Goal: Task Accomplishment & Management: Complete application form

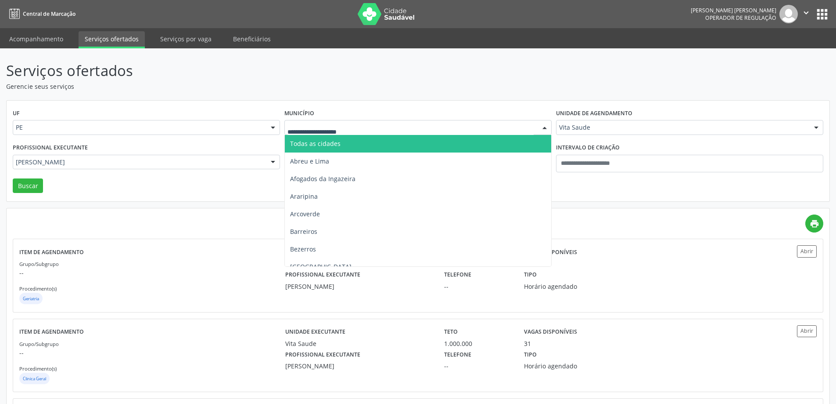
scroll to position [86, 0]
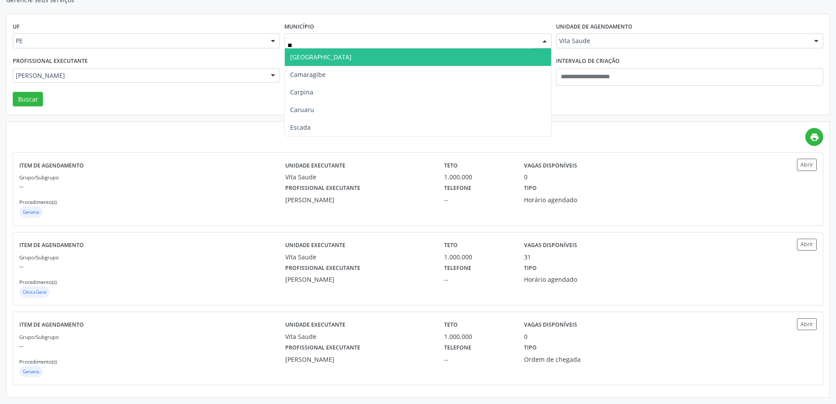
type input "***"
click at [350, 55] on span "Cabo de Santo Agostinho" at bounding box center [320, 57] width 61 height 8
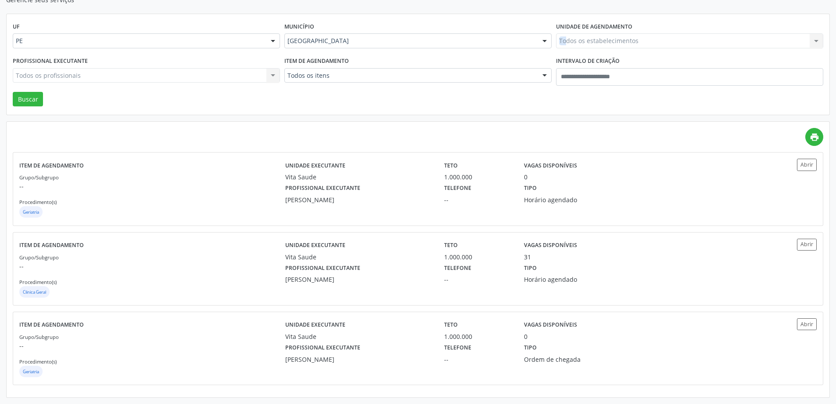
drag, startPoint x: 557, startPoint y: 37, endPoint x: 565, endPoint y: 37, distance: 7.5
click at [565, 37] on div "Unidade de agendamento Todos os estabelecimentos Todos os estabelecimentos Aler…" at bounding box center [690, 37] width 272 height 34
click at [577, 36] on div "Todos os estabelecimentos Todos os estabelecimentos Alergoimuno W Antunes Ltda …" at bounding box center [689, 40] width 267 height 15
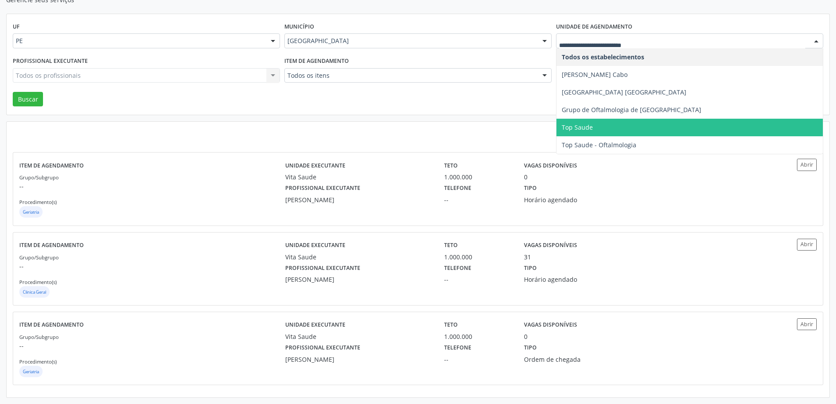
click at [587, 126] on span "Top Saude" at bounding box center [577, 127] width 31 height 8
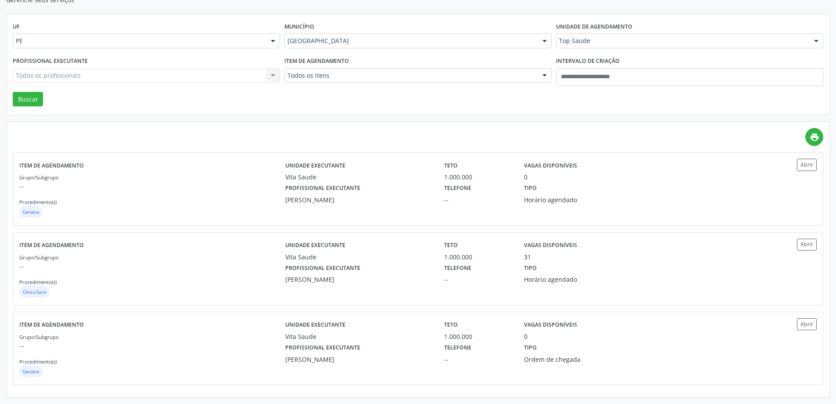
click at [248, 84] on div "Profissional executante Todos os profissionais Todos os profissionais Alexey Al…" at bounding box center [147, 72] width 272 height 37
click at [282, 82] on div "Profissional executante Todos os profissionais Todos os profissionais Alexandre…" at bounding box center [418, 72] width 815 height 37
drag, startPoint x: 43, startPoint y: 87, endPoint x: 38, endPoint y: 86, distance: 5.9
click at [41, 85] on div "UF PE PE Nenhum resultado encontrado para: " " Não há nenhuma opção para ser ex…" at bounding box center [418, 64] width 823 height 101
click at [35, 89] on div "Profissional executante Isabella Otilia Todos os profissionais Alexandre Baltar…" at bounding box center [147, 72] width 272 height 37
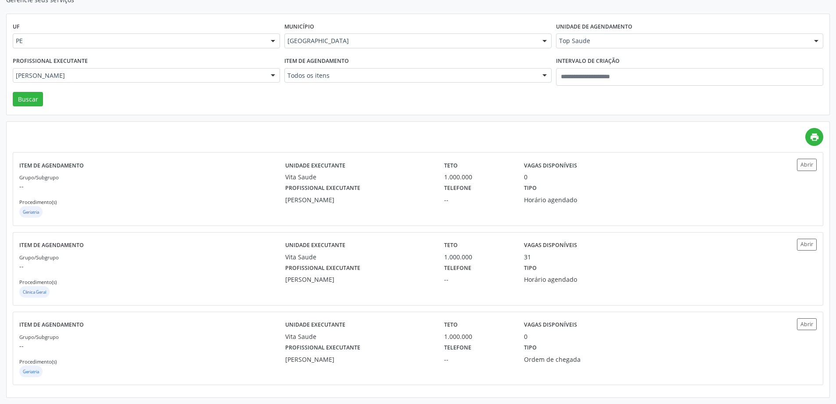
click at [34, 91] on div "Profissional executante Isabella Otilia Todos os profissionais Alexandre Baltar…" at bounding box center [147, 72] width 272 height 37
click at [32, 93] on button "Buscar" at bounding box center [28, 99] width 30 height 15
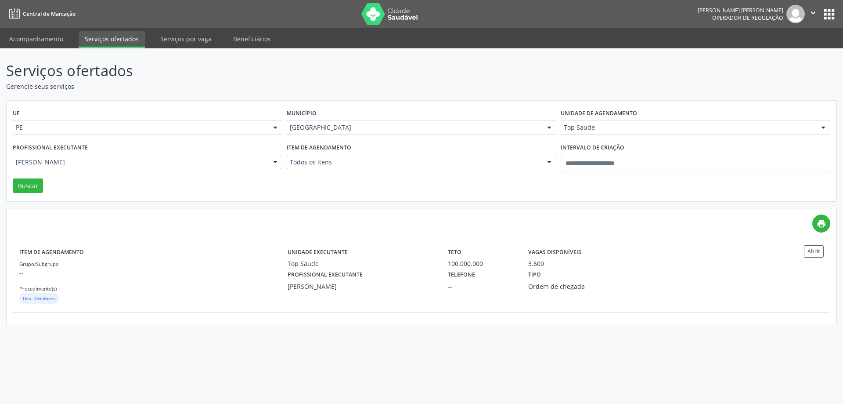
click at [218, 167] on div "Isabella Otilia" at bounding box center [148, 162] width 270 height 15
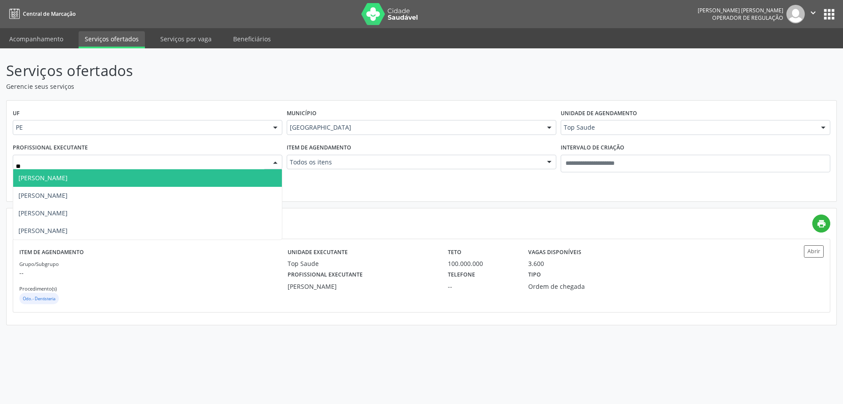
type input "*"
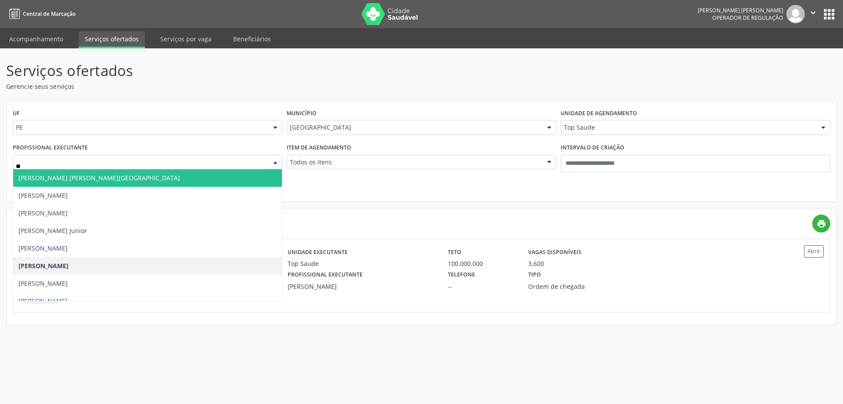
type input "*"
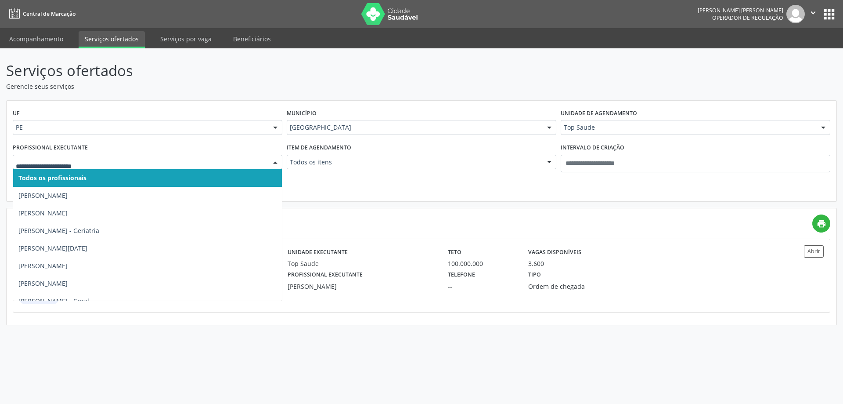
click at [397, 188] on div "UF PE PE Nenhum resultado encontrado para: " " Não há nenhuma opção para ser ex…" at bounding box center [422, 151] width 830 height 101
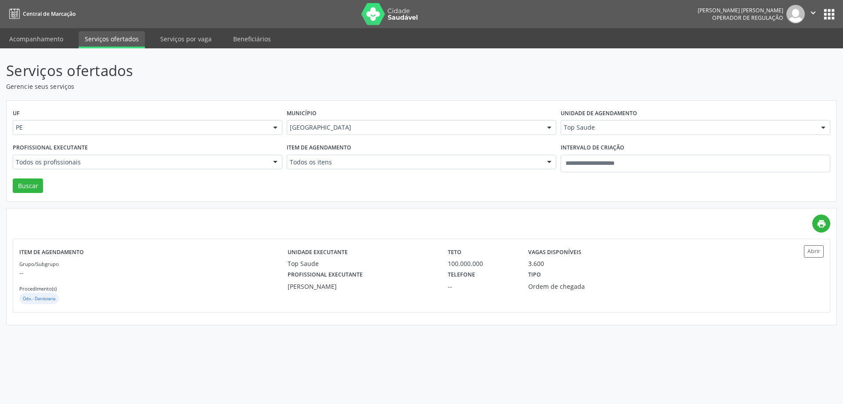
click at [403, 167] on div "Item de agendamento Todos os itens Todos os itens #0000 - Alergologia #0001 - A…" at bounding box center [422, 159] width 274 height 37
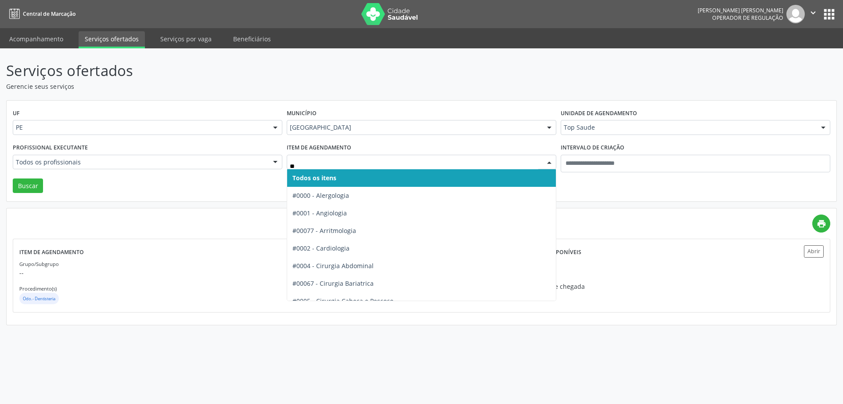
type input "***"
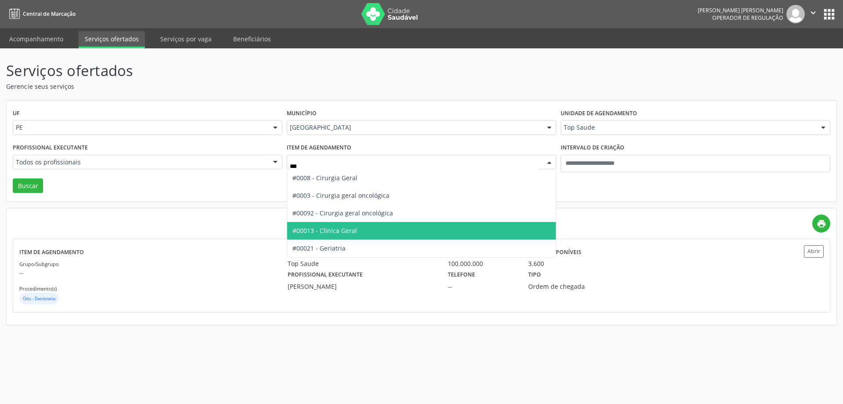
click at [364, 232] on span "#00013 - Clinica Geral" at bounding box center [421, 231] width 269 height 18
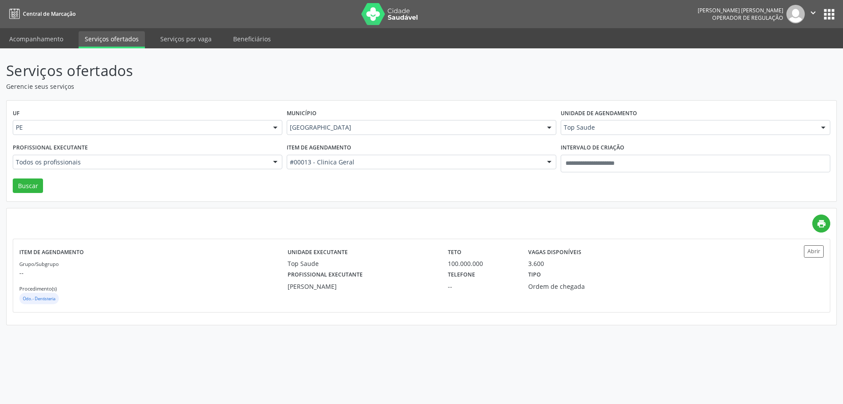
click at [12, 181] on div "UF PE PE Nenhum resultado encontrado para: " " Não há nenhuma opção para ser ex…" at bounding box center [422, 151] width 830 height 101
click at [17, 182] on button "Buscar" at bounding box center [28, 185] width 30 height 15
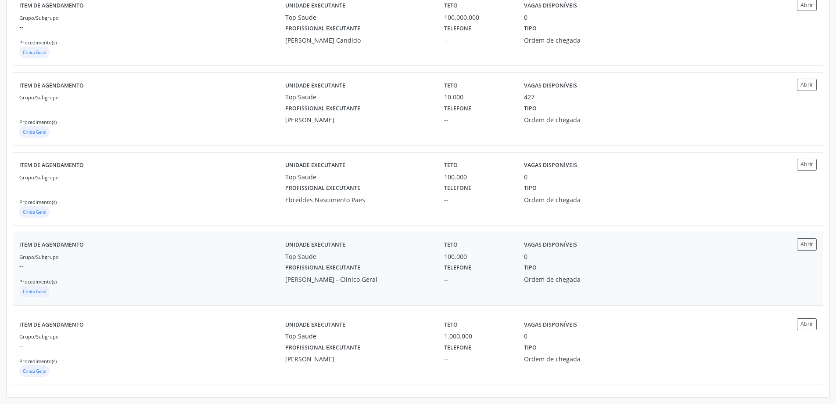
scroll to position [98, 0]
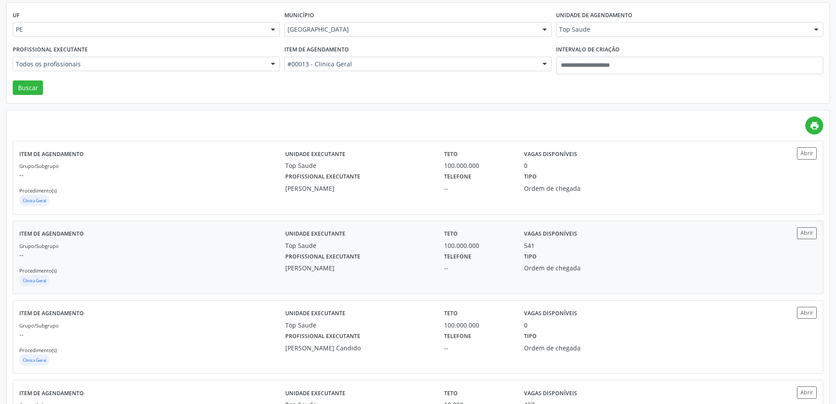
click at [440, 254] on div "Telefone --" at bounding box center [477, 261] width 79 height 23
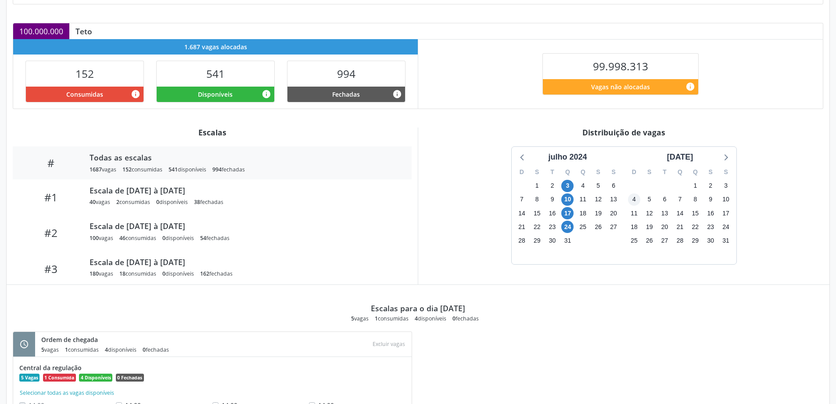
scroll to position [225, 0]
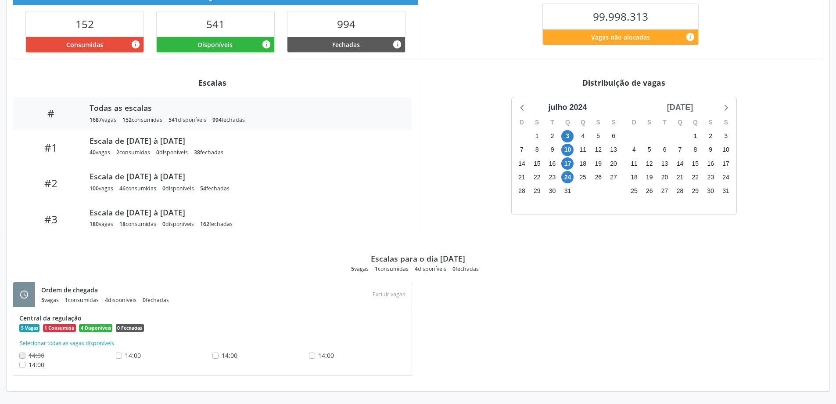
click at [690, 105] on div "agosto 2024" at bounding box center [680, 107] width 33 height 12
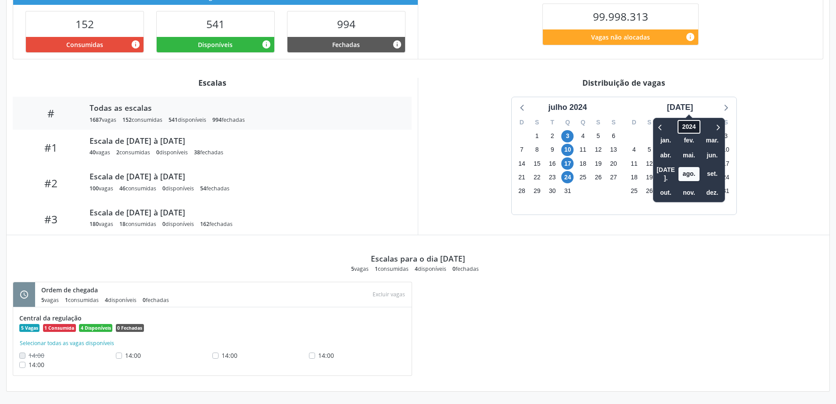
click at [678, 123] on span "2024" at bounding box center [689, 127] width 22 height 14
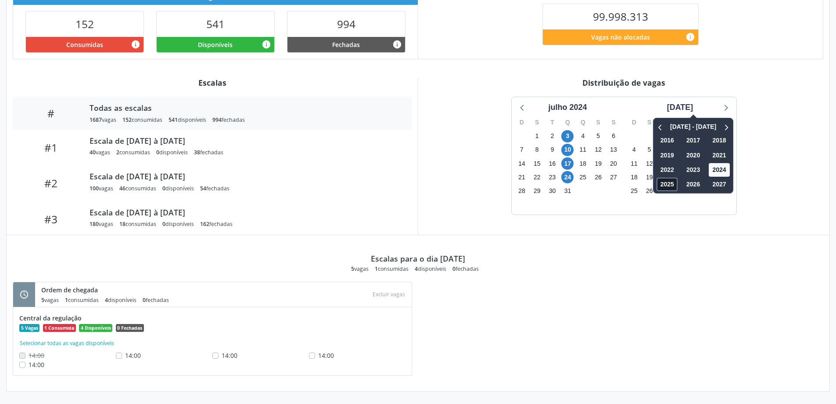
click at [657, 184] on span "2025" at bounding box center [667, 184] width 21 height 14
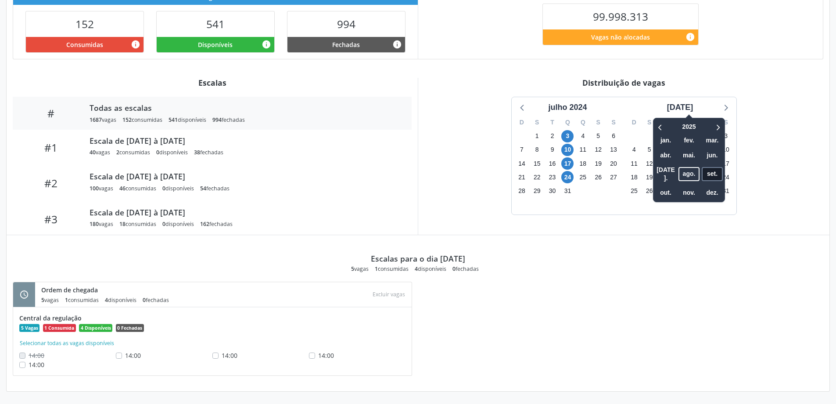
click at [703, 170] on span "set." at bounding box center [712, 174] width 21 height 14
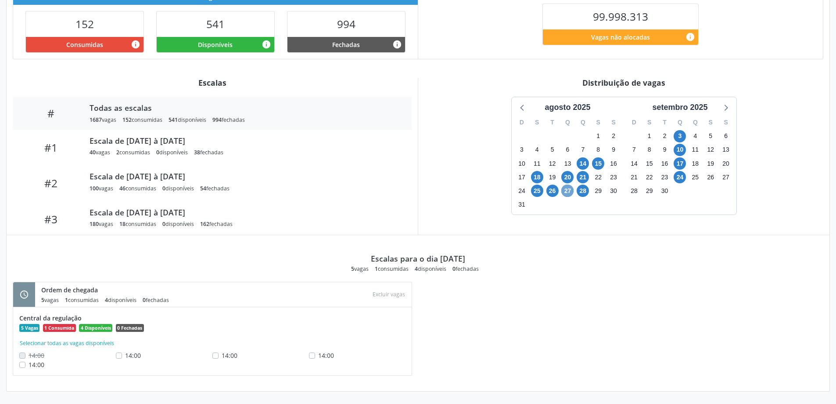
click at [568, 193] on span "27" at bounding box center [568, 190] width 12 height 12
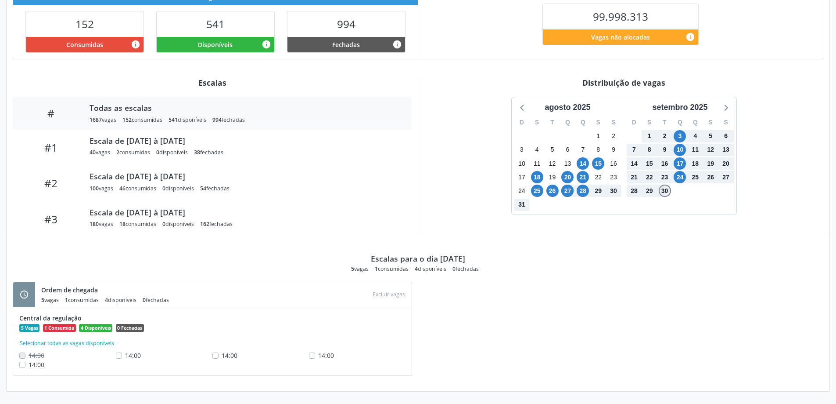
click at [664, 191] on span "30" at bounding box center [665, 190] width 12 height 12
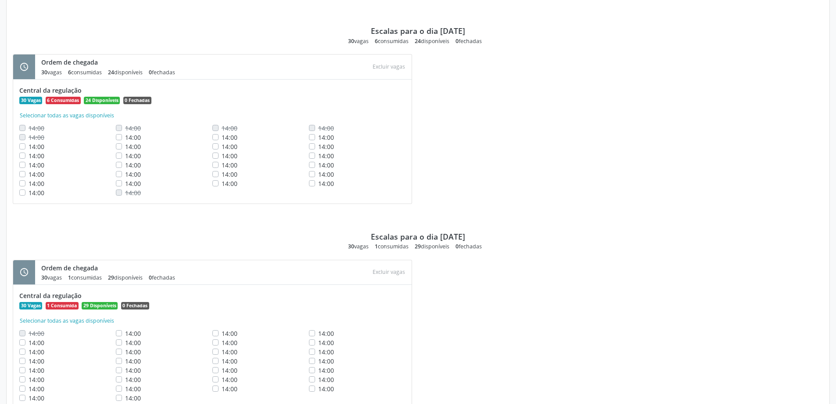
scroll to position [840, 0]
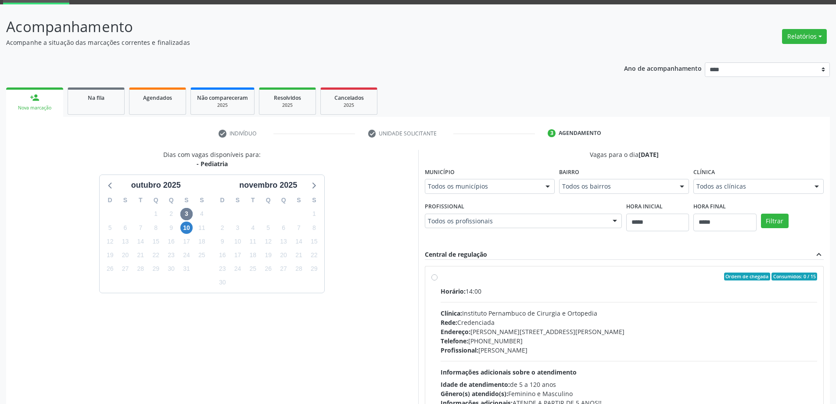
scroll to position [105, 0]
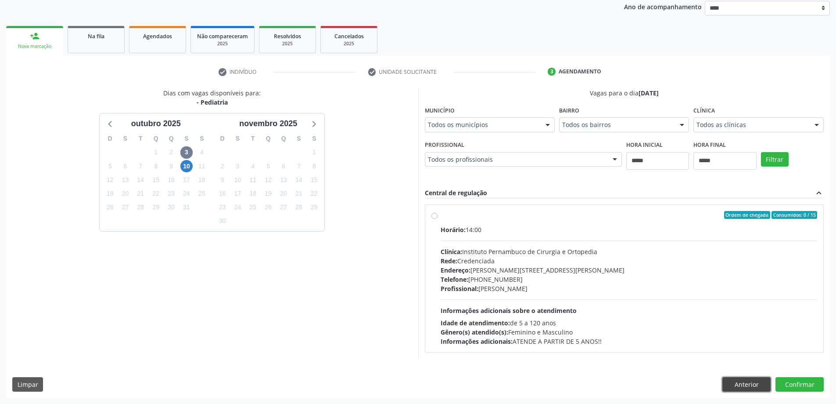
click at [750, 377] on button "Anterior" at bounding box center [747, 384] width 48 height 15
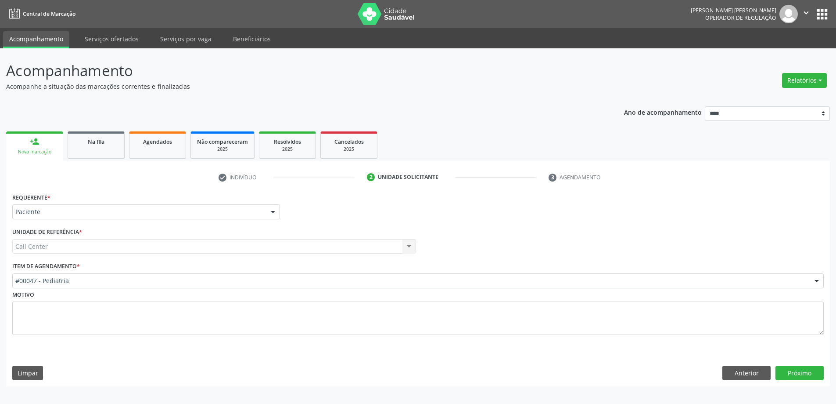
scroll to position [0, 0]
click at [752, 381] on div "Requerente * Paciente Médico(a) Enfermeiro(a) Paciente Nenhum resultado encontr…" at bounding box center [421, 288] width 831 height 195
click at [736, 374] on button "Anterior" at bounding box center [753, 372] width 48 height 15
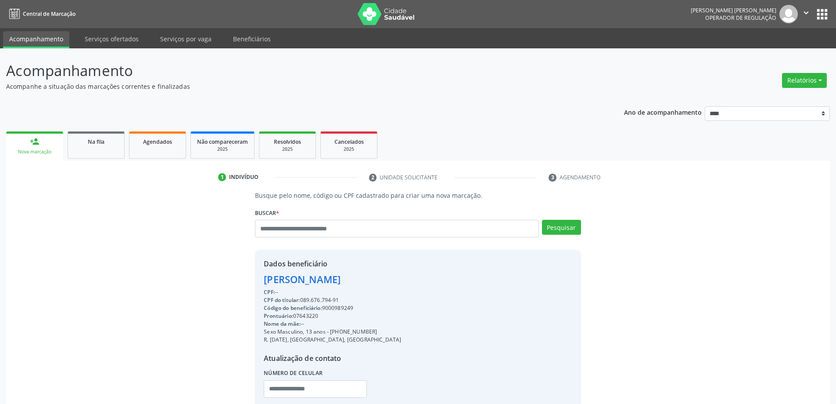
drag, startPoint x: 439, startPoint y: 258, endPoint x: 434, endPoint y: 245, distance: 14.0
click at [438, 256] on div "Dados beneficiário Antonio Fernando Bezerra Fabricio CPF: -- CPF do titular: 08…" at bounding box center [418, 333] width 326 height 169
drag, startPoint x: 426, startPoint y: 235, endPoint x: 415, endPoint y: 223, distance: 16.8
click at [424, 233] on input "text" at bounding box center [397, 229] width 284 height 18
type input "******"
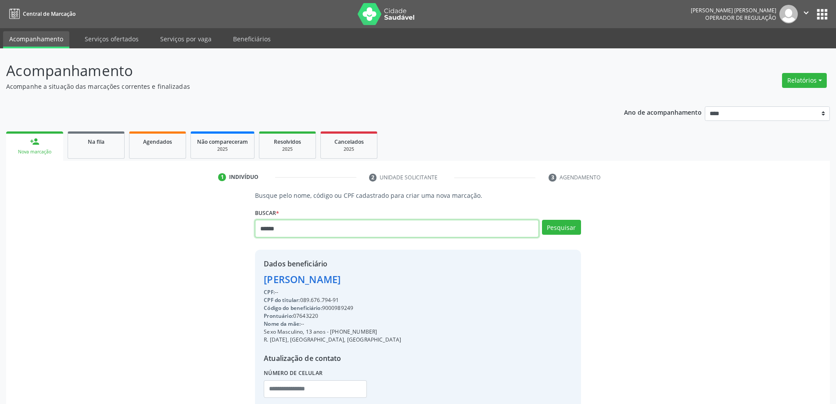
type input "******"
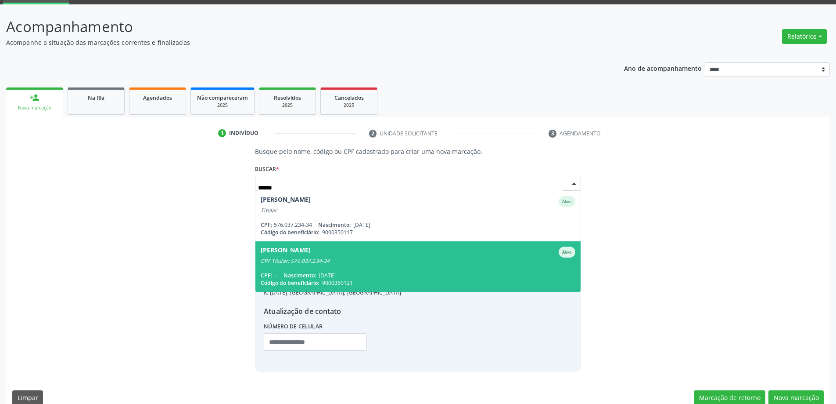
scroll to position [58, 0]
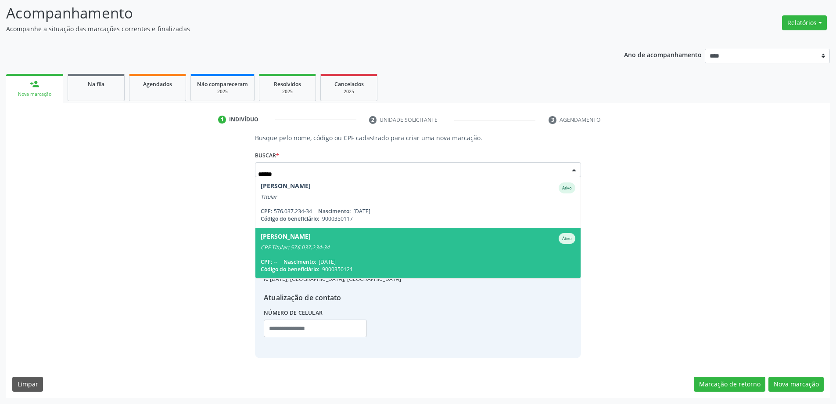
click at [319, 244] on div "CPF Titular: 576.037.234-34" at bounding box center [418, 247] width 314 height 7
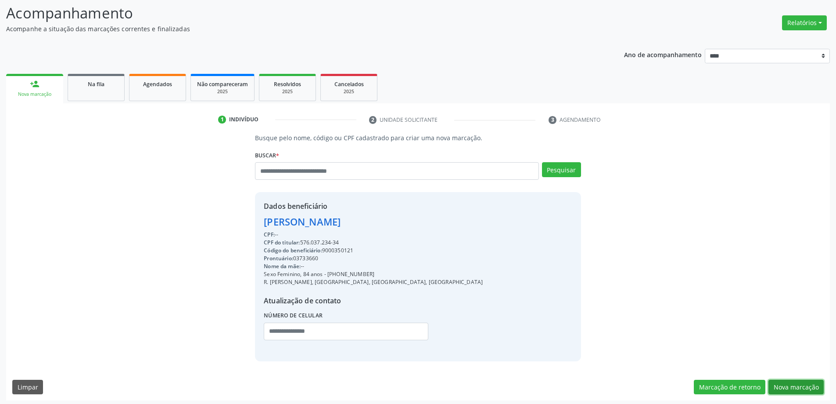
click at [810, 381] on button "Nova marcação" at bounding box center [796, 386] width 55 height 15
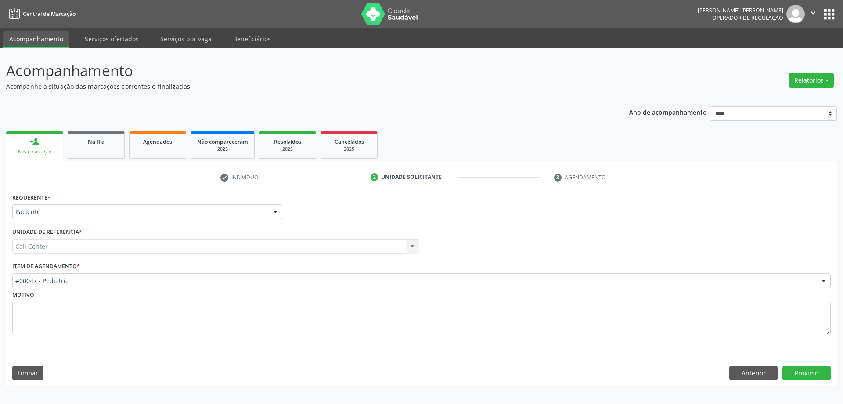
click at [259, 271] on div "Item de agendamento * #00047 - Pediatria #0000 - Alergologia #0001 - Angiologia…" at bounding box center [421, 273] width 818 height 28
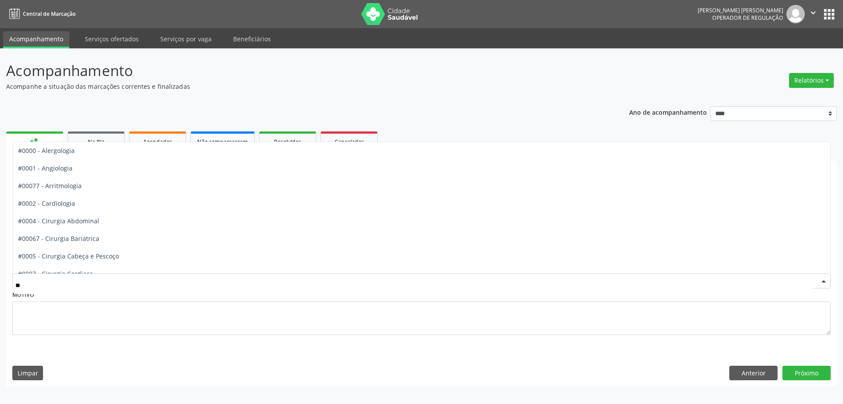
type input "***"
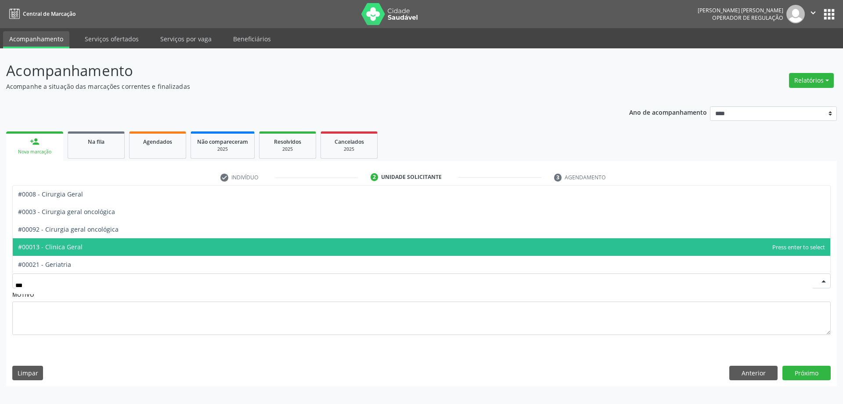
click at [137, 240] on span "#00013 - Clinica Geral" at bounding box center [422, 247] width 818 height 18
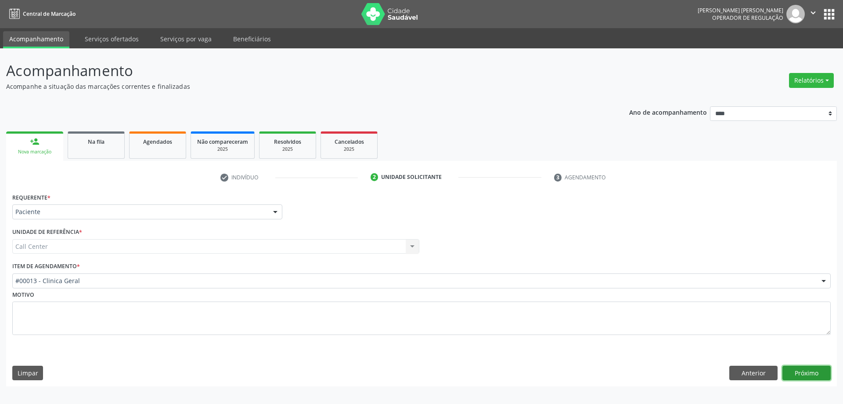
click at [801, 378] on button "Próximo" at bounding box center [806, 372] width 48 height 15
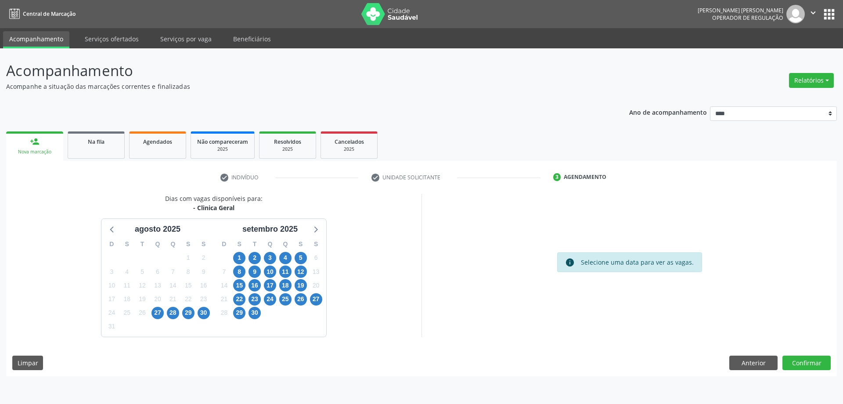
click at [278, 275] on div "11" at bounding box center [285, 272] width 15 height 14
click at [274, 273] on span "10" at bounding box center [270, 271] width 12 height 12
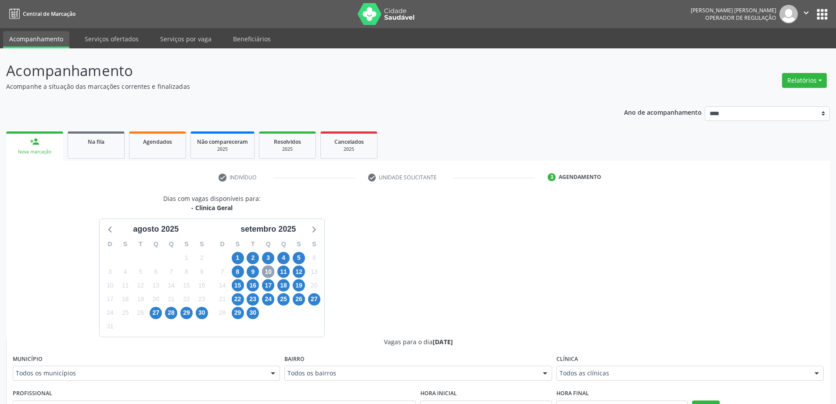
scroll to position [44, 0]
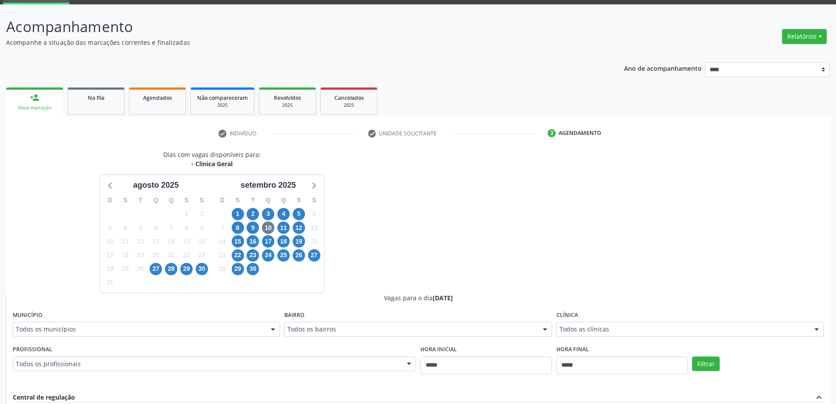
click at [317, 360] on div "Todos os profissionais" at bounding box center [215, 363] width 404 height 15
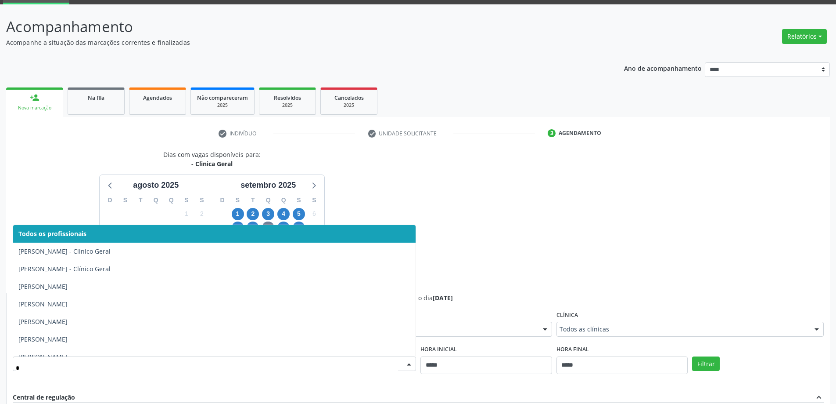
type input "**"
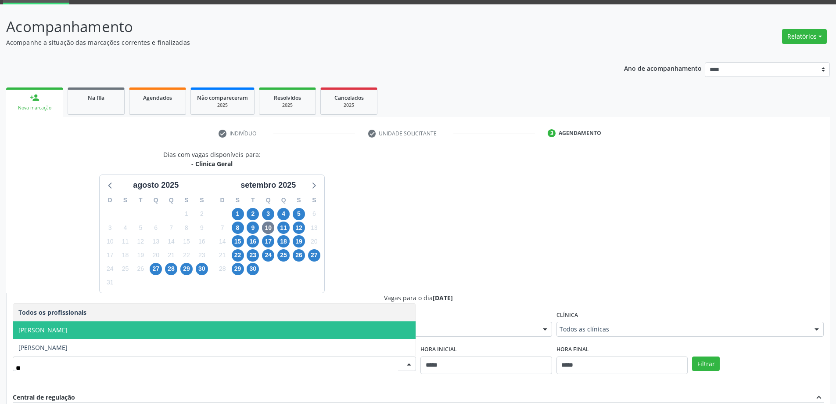
click at [145, 332] on span "[PERSON_NAME]" at bounding box center [214, 330] width 403 height 18
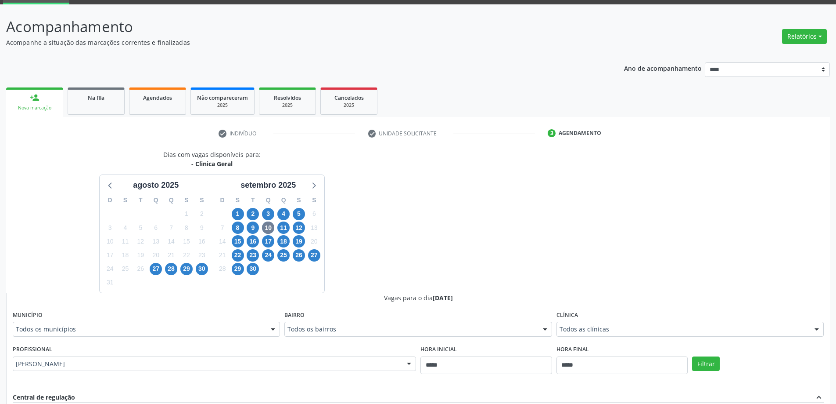
click at [728, 374] on div "Filtrar" at bounding box center [758, 362] width 136 height 40
click at [703, 361] on button "Filtrar" at bounding box center [706, 363] width 28 height 15
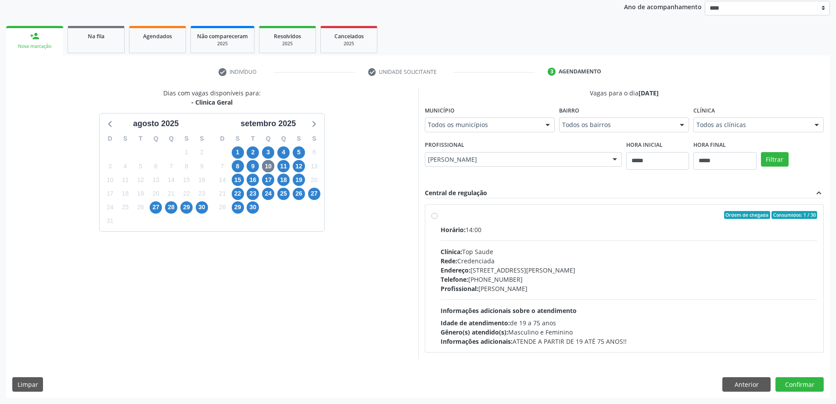
click at [537, 255] on div "Clínica: Top Saude" at bounding box center [629, 251] width 377 height 9
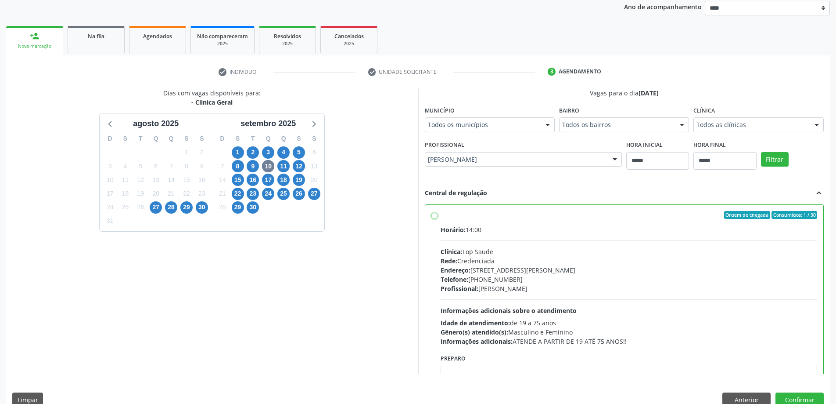
scroll to position [121, 0]
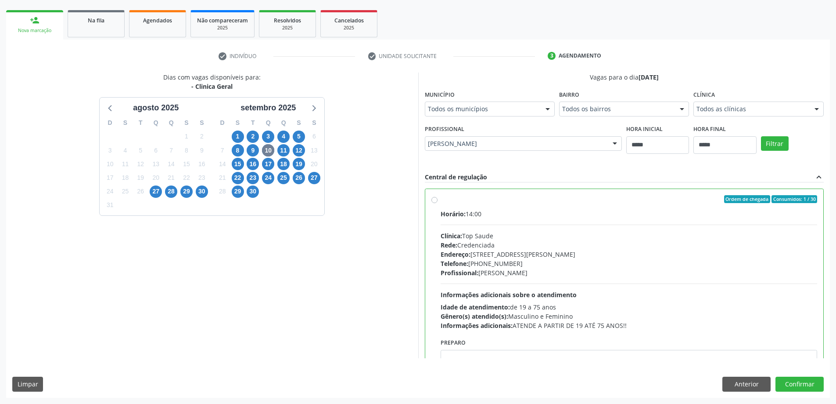
click at [793, 393] on div "Dias com vagas disponíveis para: - Clinica Geral agosto 2025 D S T Q Q S S 27 2…" at bounding box center [418, 234] width 824 height 324
click at [796, 387] on button "Confirmar" at bounding box center [800, 383] width 48 height 15
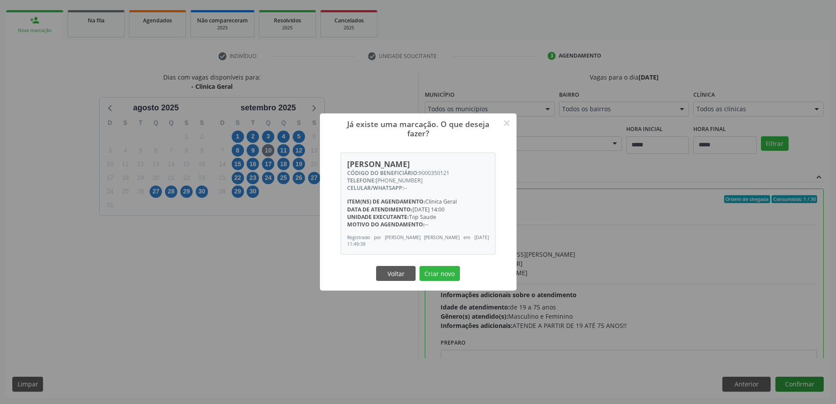
click at [420, 266] on button "Criar novo" at bounding box center [440, 273] width 40 height 15
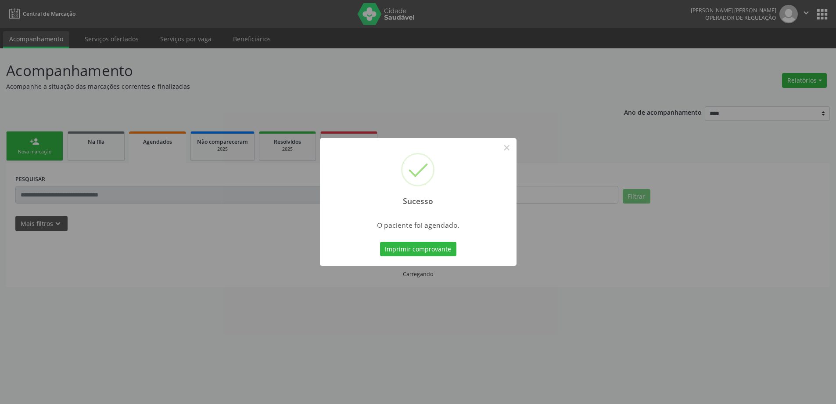
scroll to position [0, 0]
click at [440, 257] on div "Imprimir comprovante Cancel" at bounding box center [422, 249] width 80 height 18
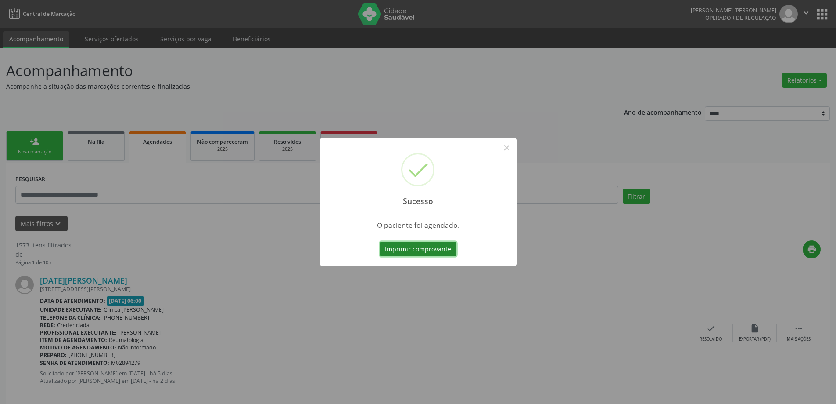
click at [436, 252] on button "Imprimir comprovante" at bounding box center [418, 248] width 76 height 15
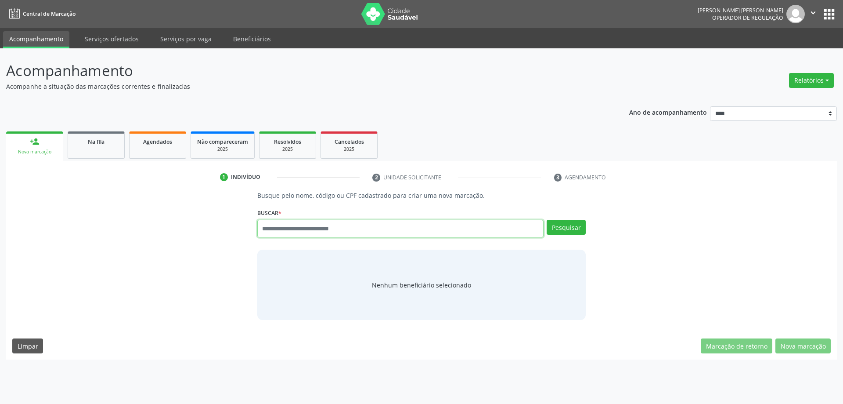
click at [324, 221] on input "text" at bounding box center [400, 229] width 287 height 18
type input "******"
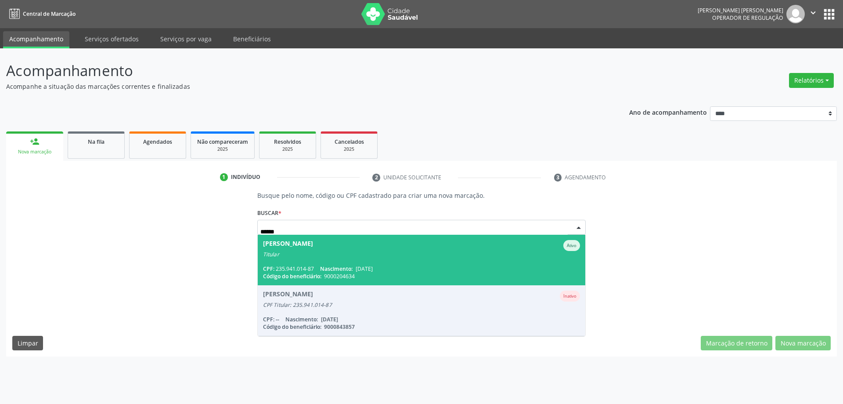
click at [381, 253] on div "Titular" at bounding box center [421, 254] width 317 height 7
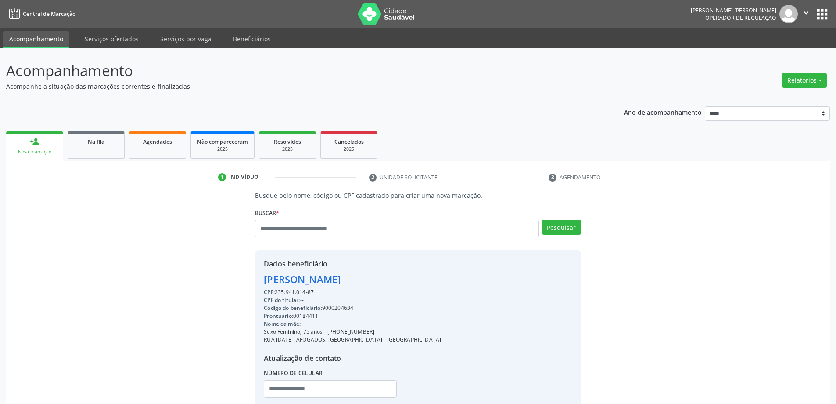
scroll to position [60, 0]
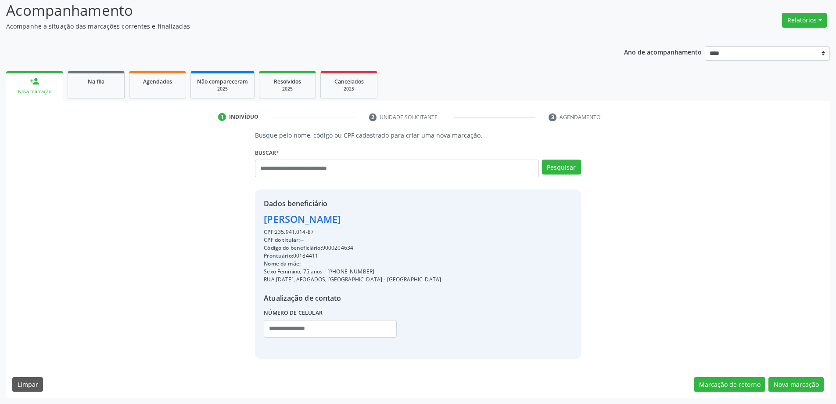
click at [350, 239] on div "CPF do titular: --" at bounding box center [352, 240] width 177 height 8
click at [339, 249] on div "Código do beneficiário: 9000204634" at bounding box center [352, 248] width 177 height 8
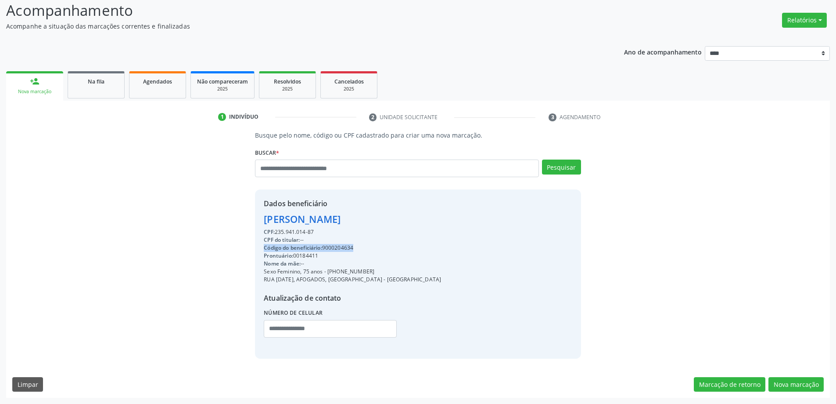
click at [339, 249] on div "Código do beneficiário: 9000204634" at bounding box center [352, 248] width 177 height 8
drag, startPoint x: 395, startPoint y: 234, endPoint x: 371, endPoint y: 240, distance: 24.4
click at [396, 234] on div "Dados beneficiário Aline Tavares da Silva CPF: 235.941.014-87 CPF do titular: -…" at bounding box center [418, 273] width 326 height 169
click at [347, 245] on div "Código do beneficiário: 9000204634" at bounding box center [352, 248] width 177 height 8
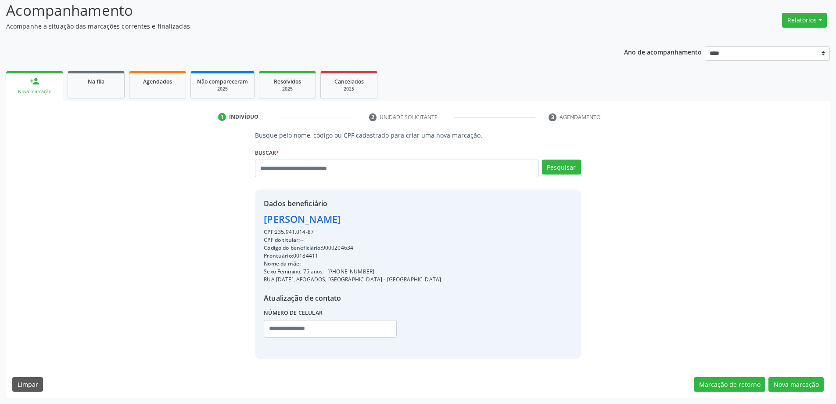
copy div "9000204634"
click at [328, 162] on input "text" at bounding box center [397, 168] width 284 height 18
type input "******"
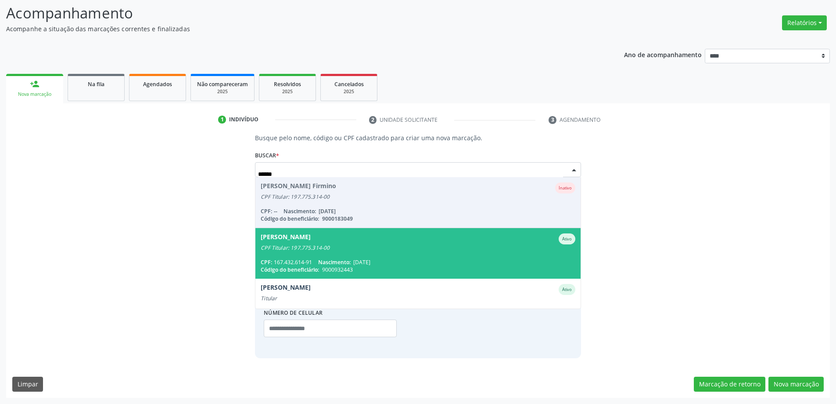
scroll to position [21, 0]
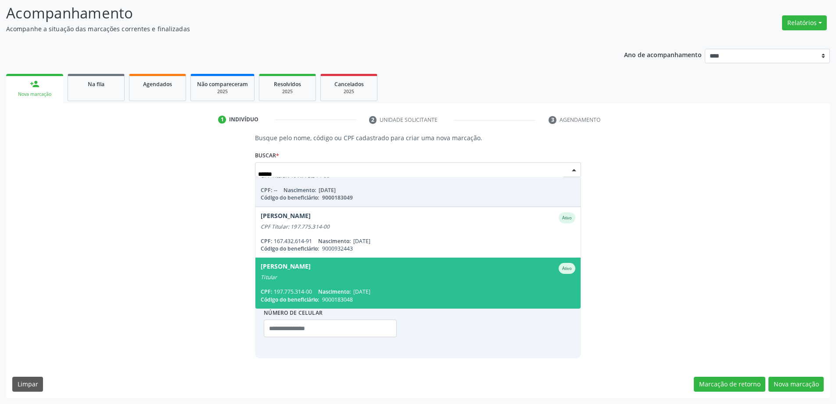
click at [429, 269] on div "Maria Betania Firmino Ativo" at bounding box center [418, 268] width 314 height 11
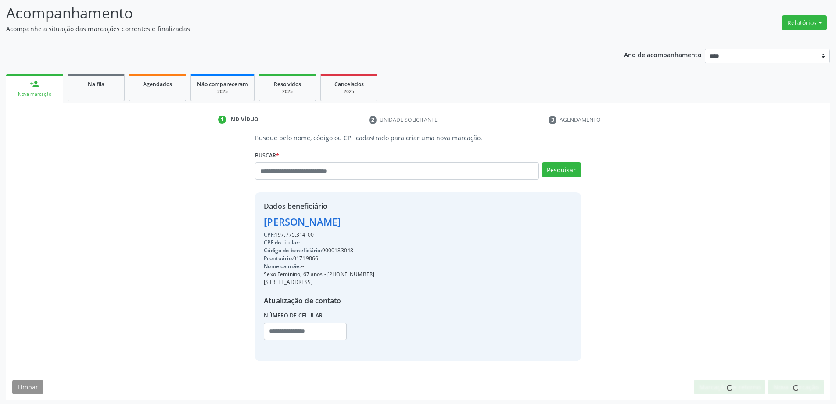
scroll to position [60, 0]
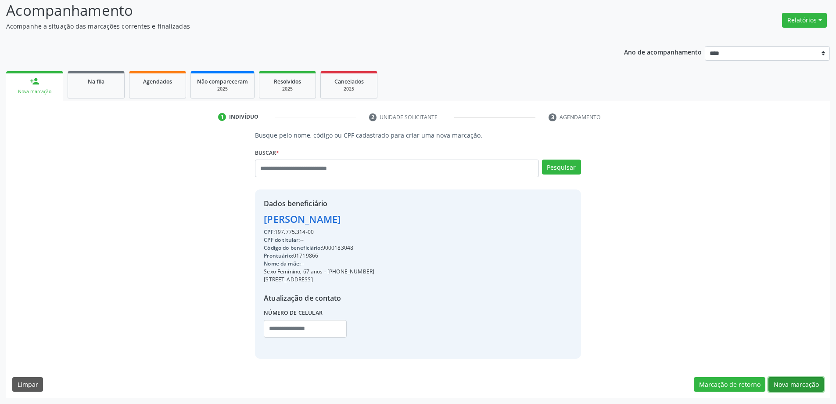
click at [789, 379] on button "Nova marcação" at bounding box center [796, 384] width 55 height 15
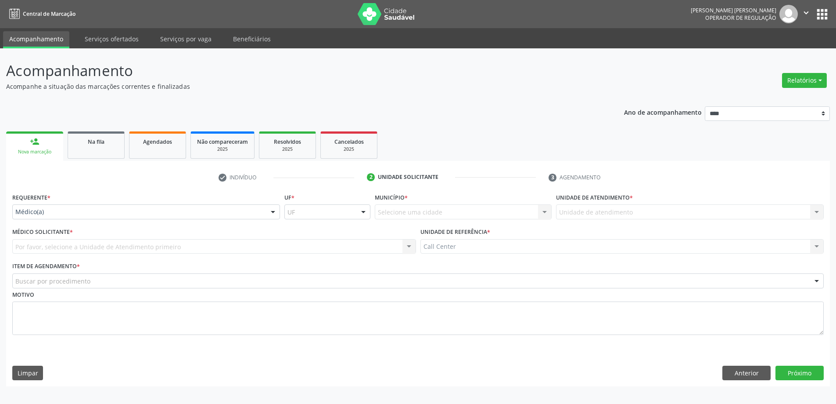
scroll to position [0, 0]
click at [320, 268] on div "Item de agendamento * Buscar por procedimento #0000 - Alergologia #0001 - Angio…" at bounding box center [421, 273] width 818 height 28
click at [304, 280] on div "Buscar por procedimento" at bounding box center [421, 280] width 818 height 15
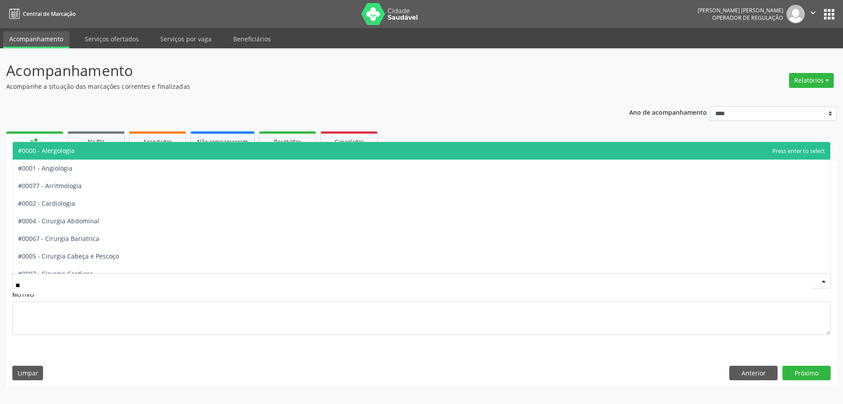
type input "***"
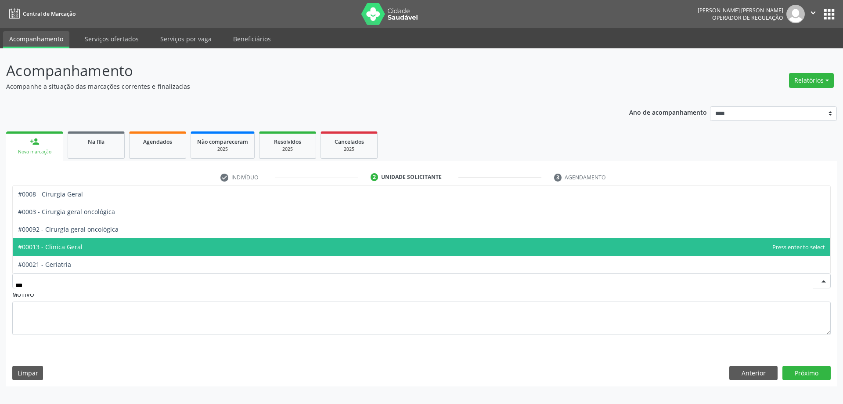
click at [157, 252] on span "#00013 - Clinica Geral" at bounding box center [422, 247] width 818 height 18
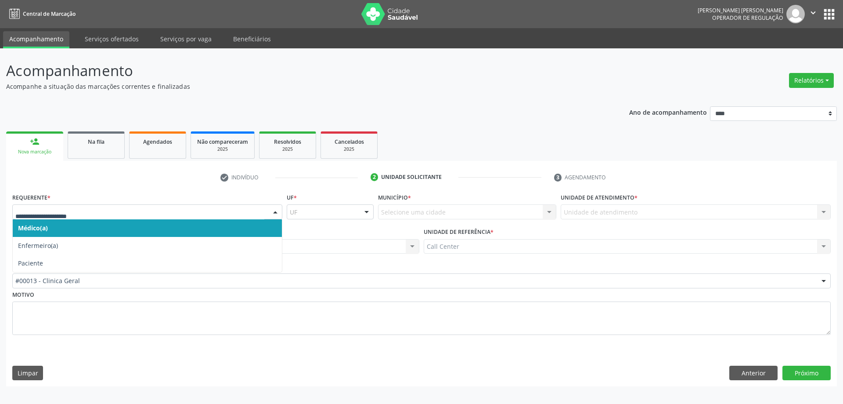
click at [95, 219] on div "Médico(a) Enfermeiro(a) Paciente Nenhum resultado encontrado para: " " Não há n…" at bounding box center [147, 211] width 270 height 15
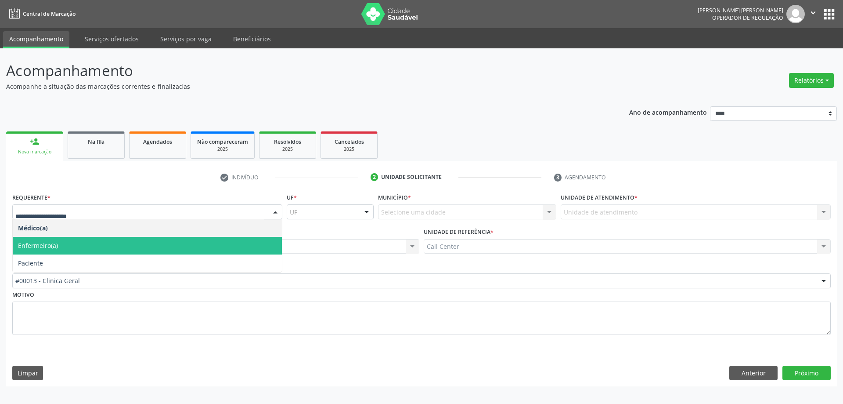
click at [79, 264] on span "Paciente" at bounding box center [147, 263] width 269 height 18
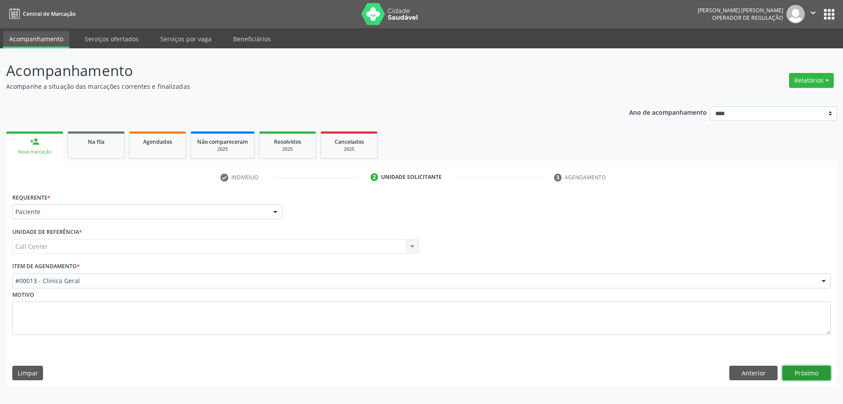
click at [806, 370] on button "Próximo" at bounding box center [806, 372] width 48 height 15
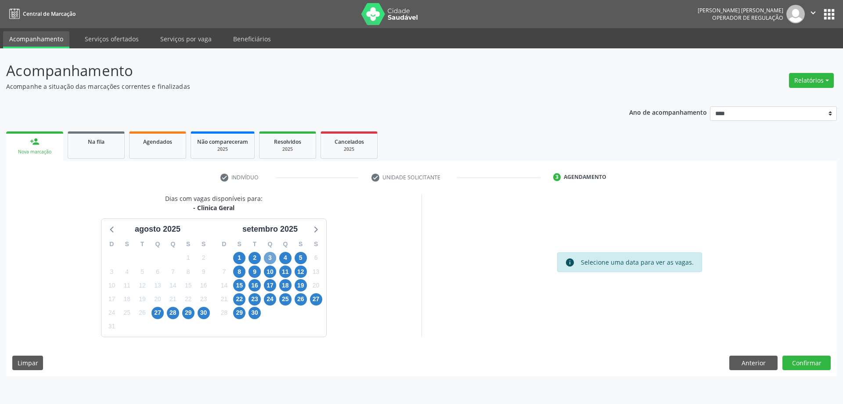
click at [265, 259] on span "3" at bounding box center [270, 258] width 12 height 12
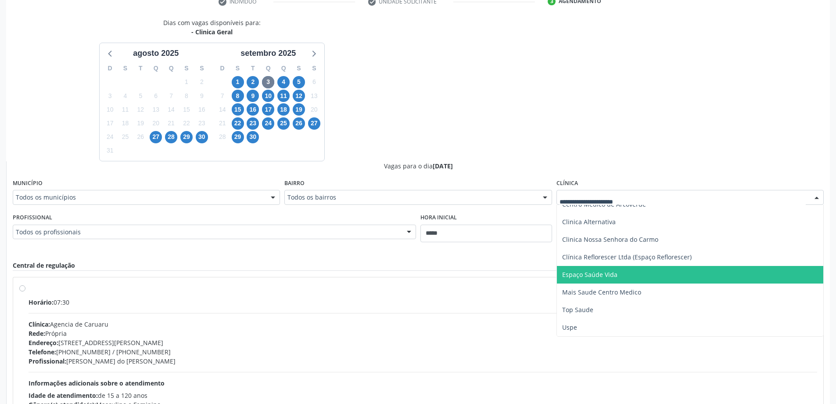
scroll to position [263, 0]
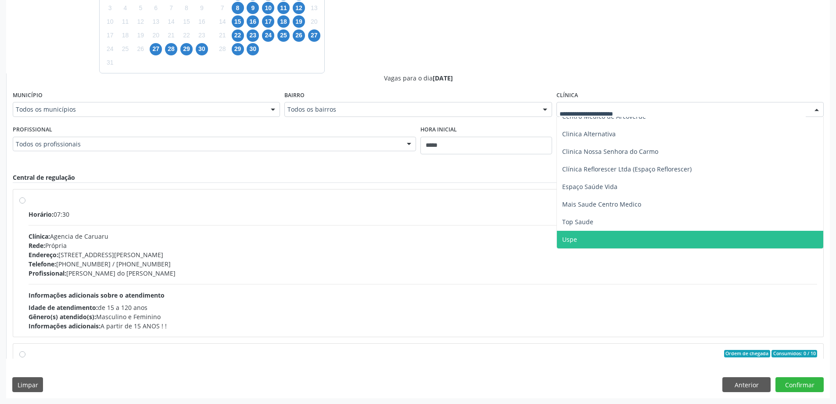
click at [586, 241] on span "Uspe" at bounding box center [690, 240] width 267 height 18
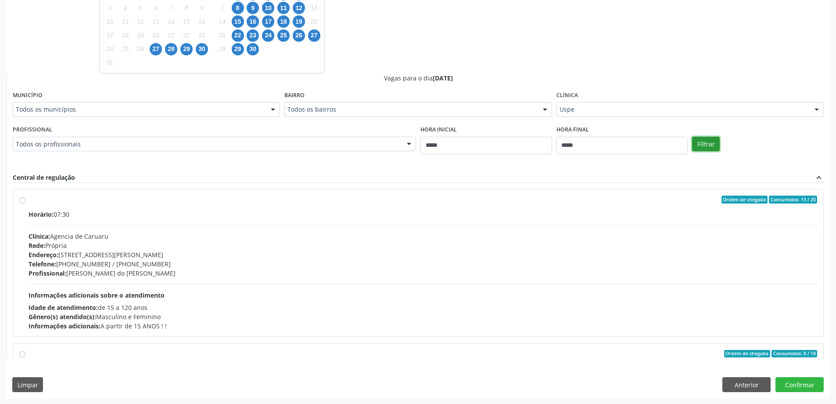
click at [712, 141] on button "Filtrar" at bounding box center [706, 144] width 28 height 15
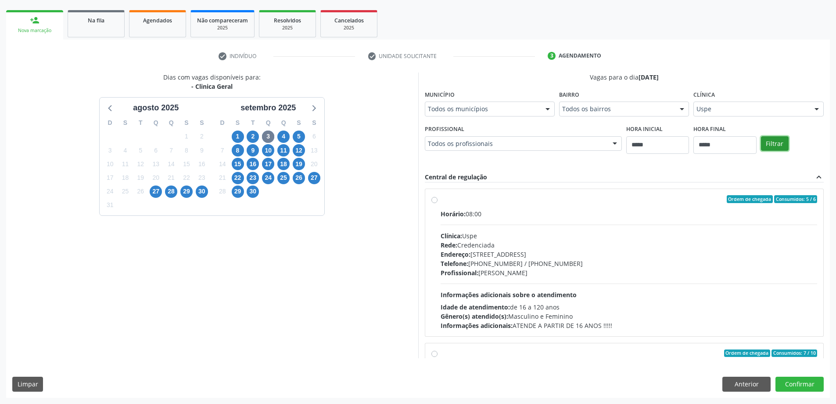
scroll to position [132, 0]
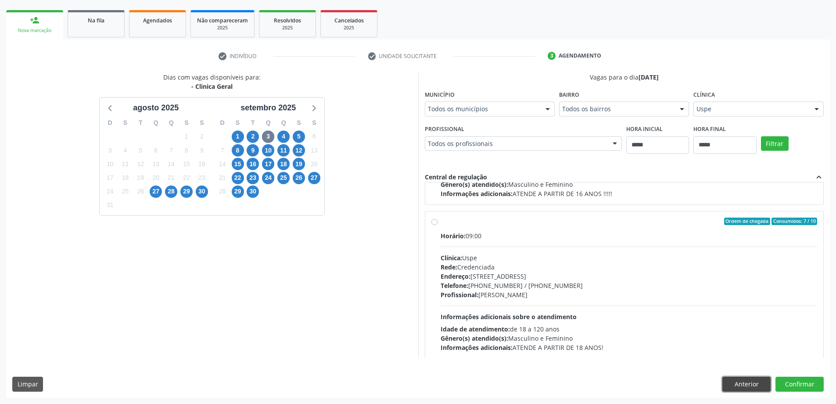
click at [747, 384] on button "Anterior" at bounding box center [747, 383] width 48 height 15
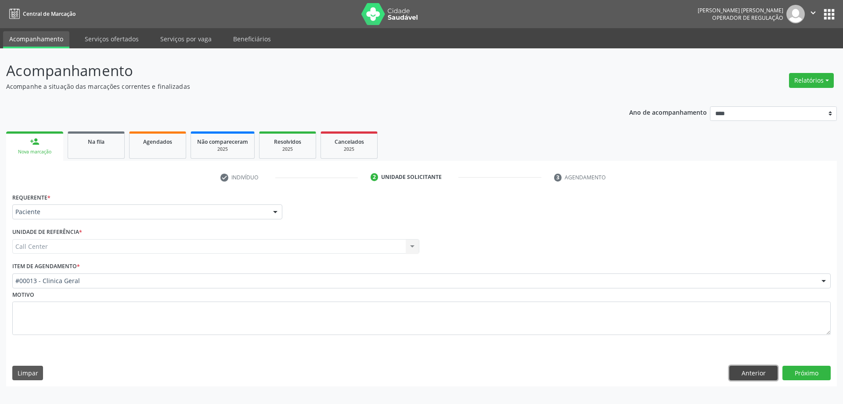
click at [741, 367] on button "Anterior" at bounding box center [753, 372] width 48 height 15
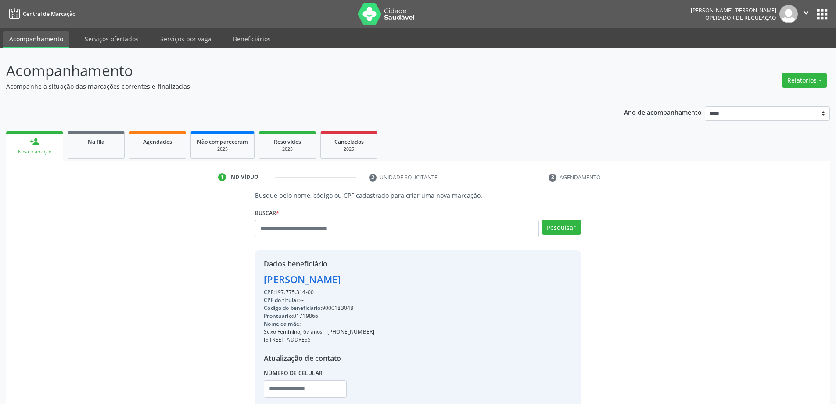
click at [498, 256] on div "Dados beneficiário Maria Betania Firmino CPF: 197.775.314-00 CPF do titular: --…" at bounding box center [418, 333] width 326 height 169
click at [476, 234] on input "text" at bounding box center [397, 229] width 284 height 18
type input "******"
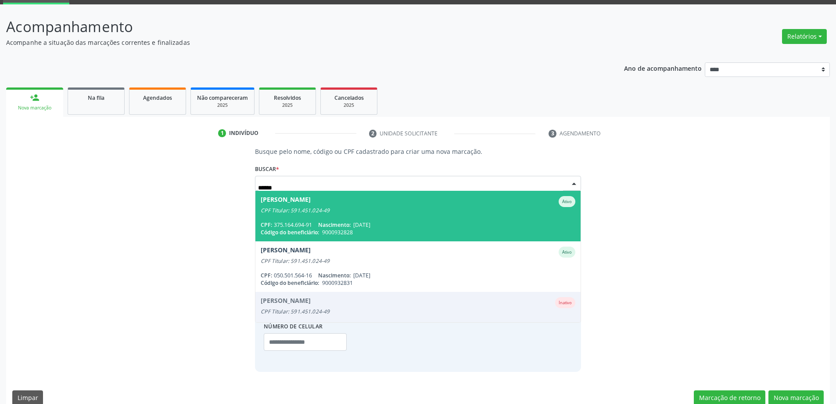
click at [321, 212] on div "CPF Titular: 591.451.024-49" at bounding box center [418, 210] width 314 height 7
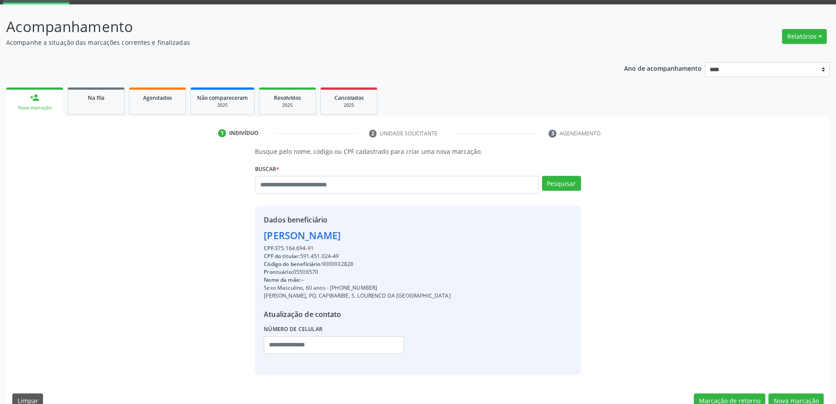
click at [339, 259] on div "CPF do titular: 591.451.024-49" at bounding box center [357, 256] width 187 height 8
click at [339, 265] on div "Código do beneficiário: 9000932828" at bounding box center [357, 264] width 187 height 8
copy div "9000932828"
drag, startPoint x: 360, startPoint y: 165, endPoint x: 352, endPoint y: 182, distance: 18.7
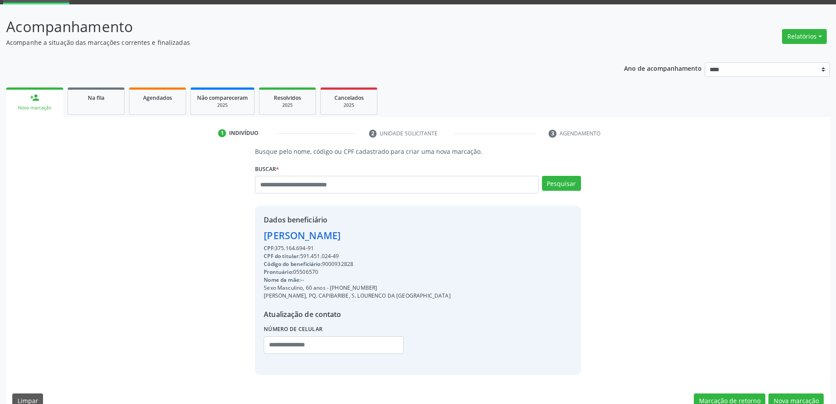
click at [360, 168] on div "Buscar * Joao Rodrigues de Lima Joao Rodrigues de Lima Ativo CPF Titular: 591.4…" at bounding box center [418, 180] width 326 height 37
click at [363, 174] on div "Buscar * Joao Rodrigues de Lima Joao Rodrigues de Lima Ativo CPF Titular: 591.4…" at bounding box center [418, 180] width 326 height 37
click at [356, 183] on input "text" at bounding box center [397, 185] width 284 height 18
click at [372, 169] on div "Buscar * Joao Rodrigues de Lima Joao Rodrigues de Lima Ativo CPF Titular: 591.4…" at bounding box center [418, 180] width 326 height 37
click at [369, 178] on input "text" at bounding box center [397, 185] width 284 height 18
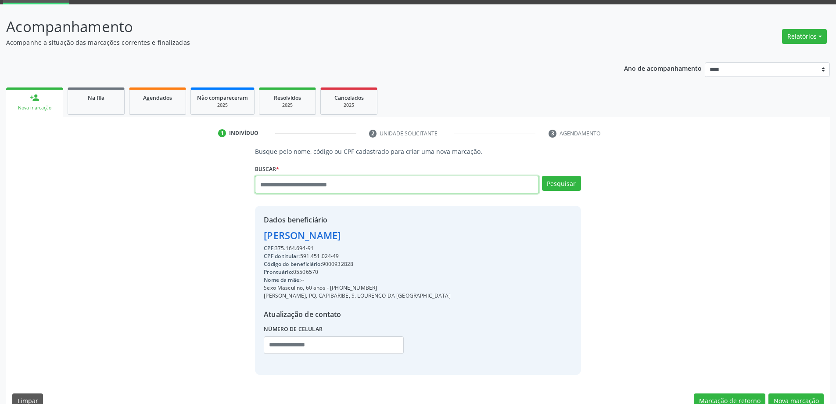
click at [364, 183] on input "text" at bounding box center [397, 185] width 284 height 18
type input "******"
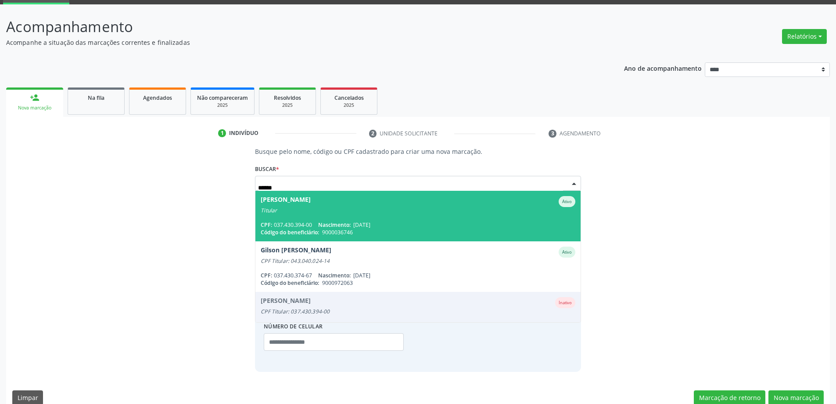
scroll to position [122, 0]
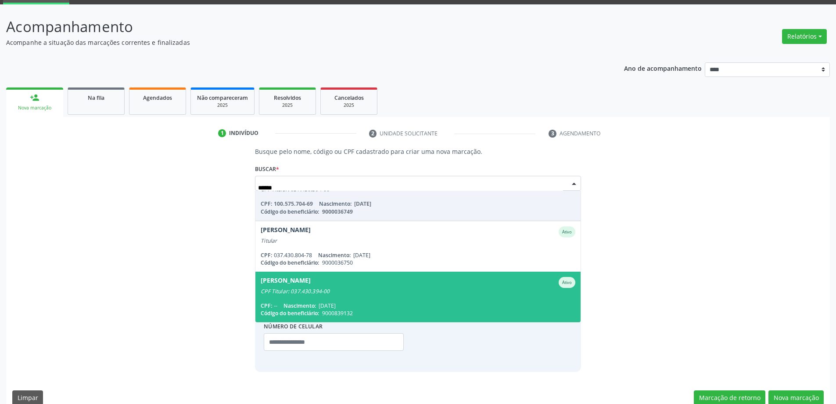
click at [355, 292] on div "CPF Titular: 037.430.394-00" at bounding box center [418, 291] width 314 height 7
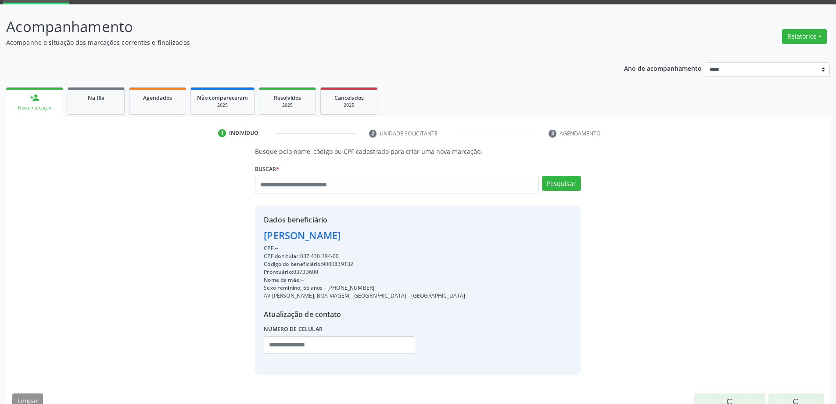
scroll to position [60, 0]
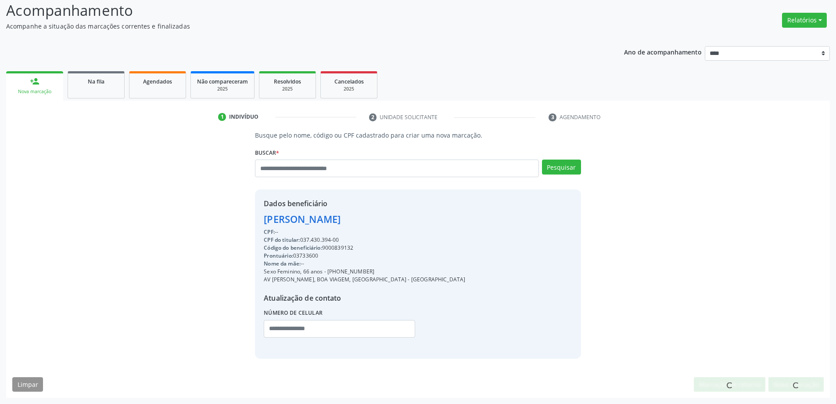
click at [801, 393] on div "Busque pelo nome, código ou CPF cadastrado para criar uma nova marcação. Buscar…" at bounding box center [418, 263] width 824 height 267
click at [796, 387] on button "Nova marcação" at bounding box center [796, 384] width 55 height 15
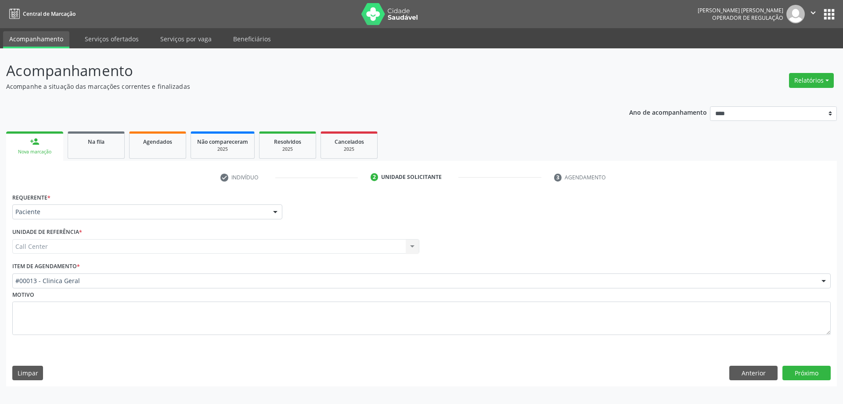
click at [171, 268] on div "Item de agendamento * #00013 - Clinica Geral #0000 - Alergologia #0001 - Angiol…" at bounding box center [421, 273] width 818 height 28
type input "****"
click at [100, 202] on div "Requerente * Paciente Médico(a) Enfermeiro(a) Paciente Nenhum resultado encontr…" at bounding box center [147, 205] width 270 height 28
click at [831, 378] on div "Requerente * Paciente Médico(a) Enfermeiro(a) Paciente Nenhum resultado encontr…" at bounding box center [421, 288] width 831 height 195
click at [825, 376] on button "Próximo" at bounding box center [806, 372] width 48 height 15
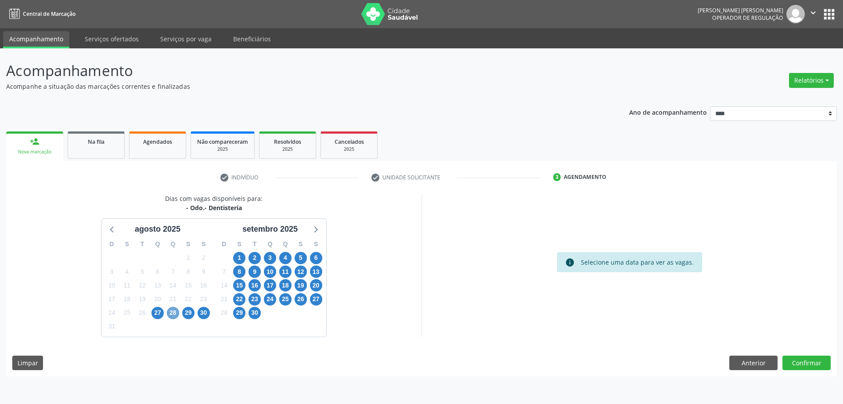
click at [174, 309] on span "28" at bounding box center [173, 312] width 12 height 12
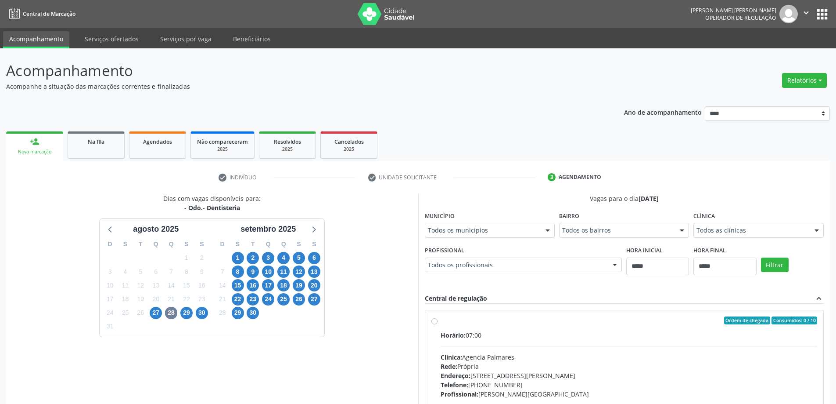
drag, startPoint x: 524, startPoint y: 231, endPoint x: 521, endPoint y: 239, distance: 7.9
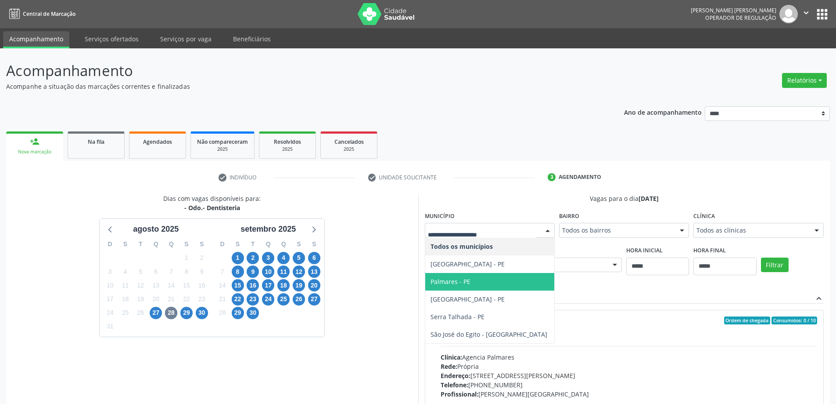
click at [485, 266] on span "Cabo de Santo Agostinho - PE" at bounding box center [468, 263] width 74 height 8
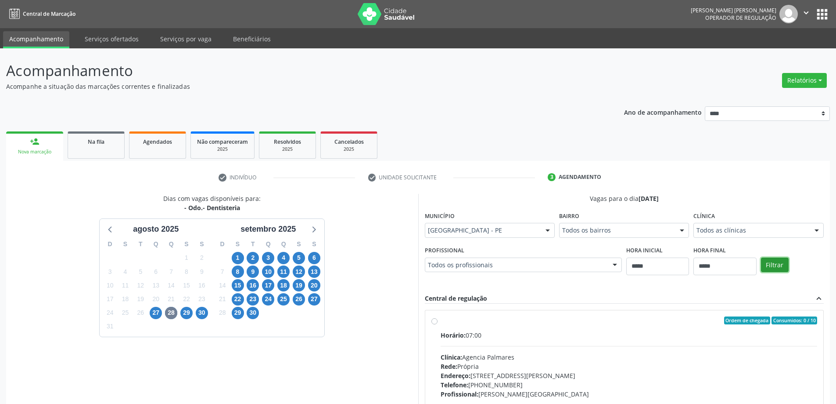
click at [787, 269] on button "Filtrar" at bounding box center [775, 264] width 28 height 15
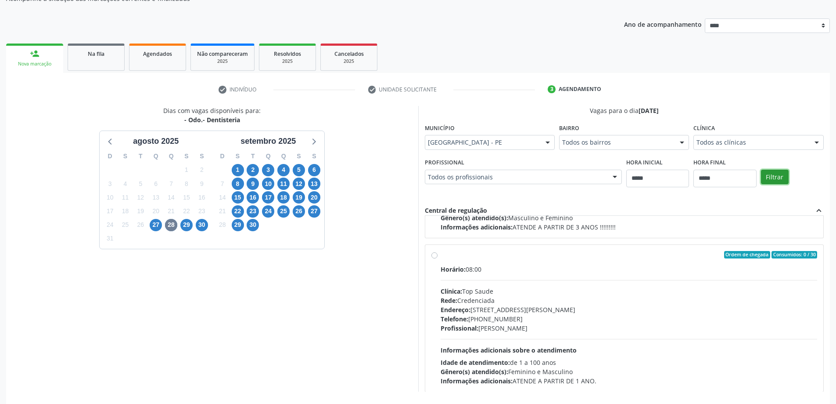
scroll to position [176, 0]
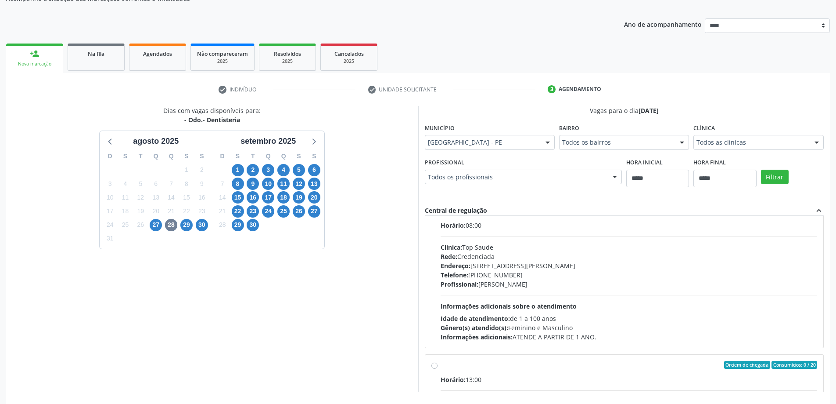
click at [529, 274] on div "Telefone: (81) 3518-3094" at bounding box center [629, 274] width 377 height 9
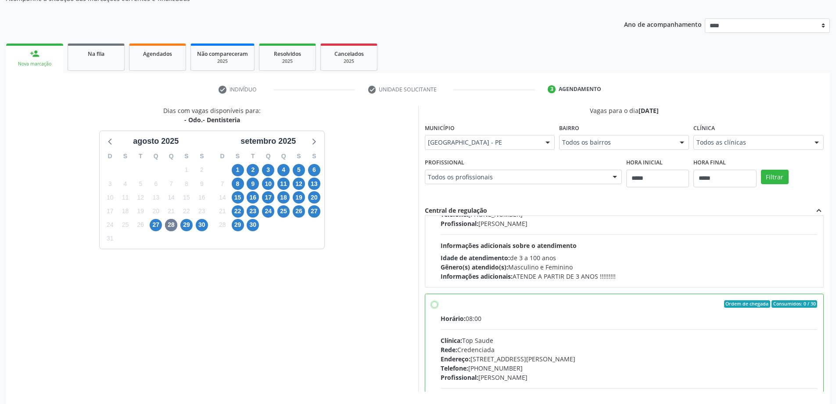
scroll to position [121, 0]
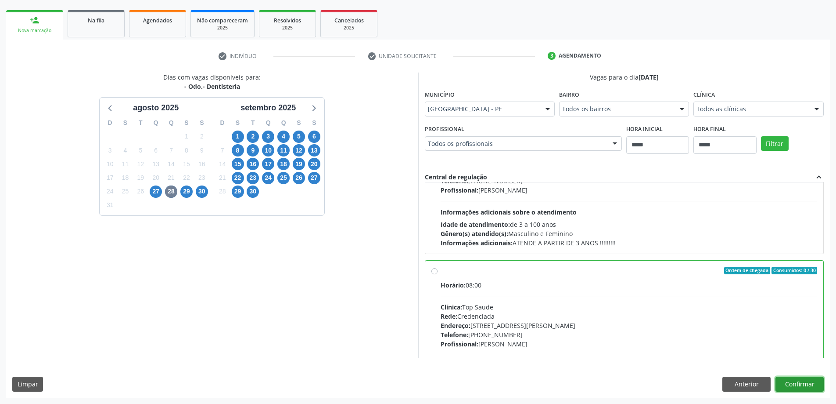
click at [805, 386] on button "Confirmar" at bounding box center [800, 383] width 48 height 15
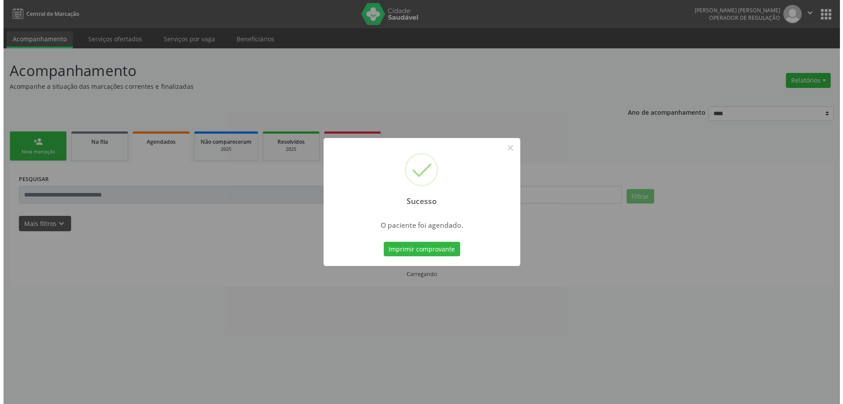
scroll to position [0, 0]
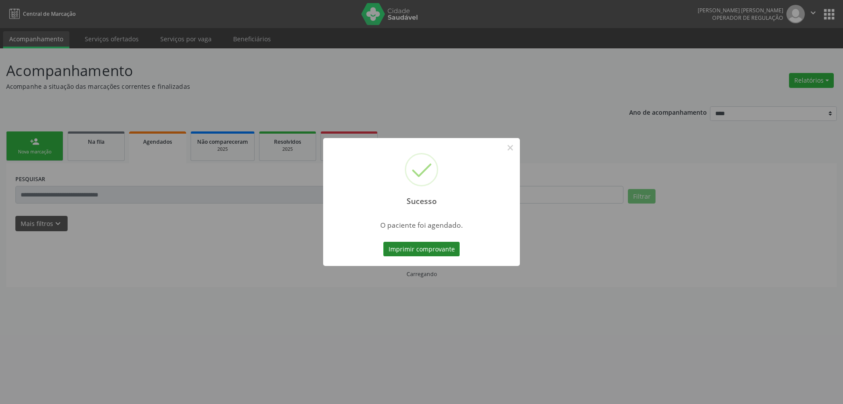
click at [420, 249] on button "Imprimir comprovante" at bounding box center [421, 248] width 76 height 15
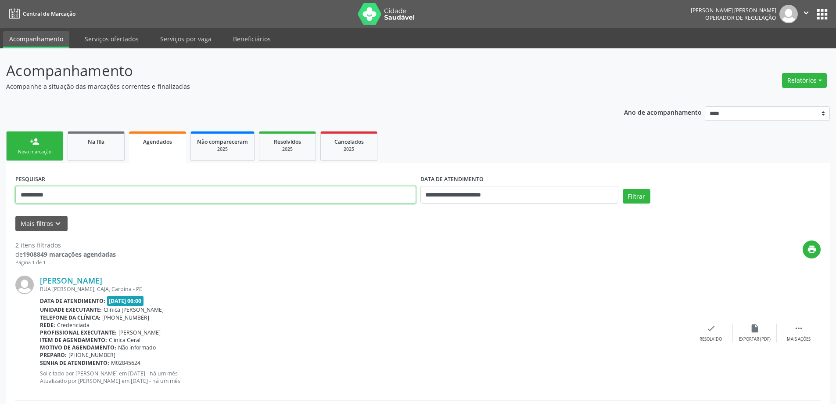
click at [155, 196] on input "**********" at bounding box center [215, 195] width 401 height 18
paste input "text"
click at [630, 200] on button "Filtrar" at bounding box center [637, 196] width 28 height 15
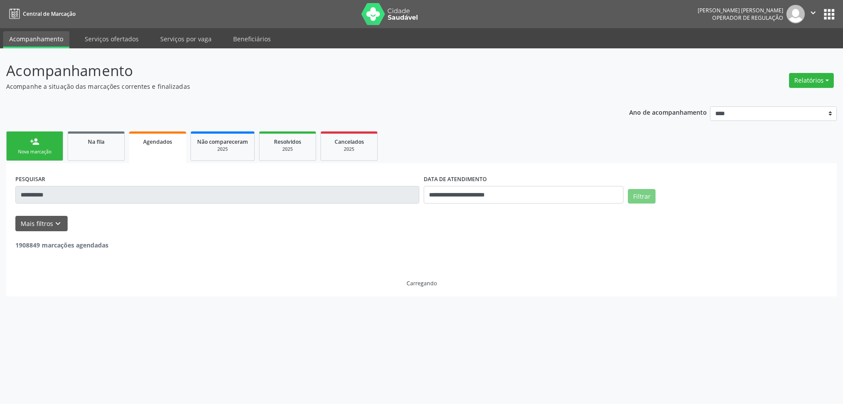
drag, startPoint x: 618, startPoint y: 213, endPoint x: 534, endPoint y: 107, distance: 136.0
click at [534, 107] on div "**********" at bounding box center [421, 198] width 831 height 196
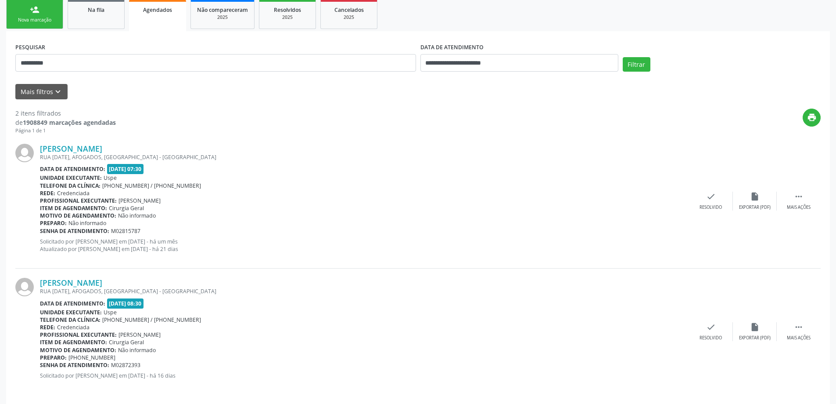
scroll to position [138, 0]
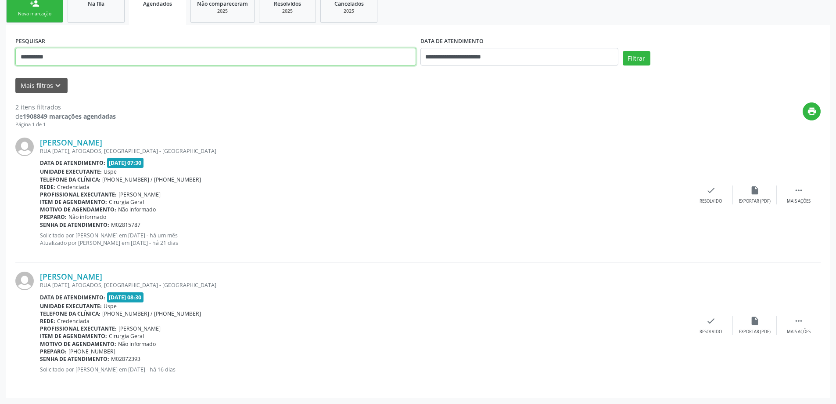
click at [147, 54] on input "**********" at bounding box center [215, 57] width 401 height 18
click at [150, 53] on input "**********" at bounding box center [215, 57] width 401 height 18
paste input "text"
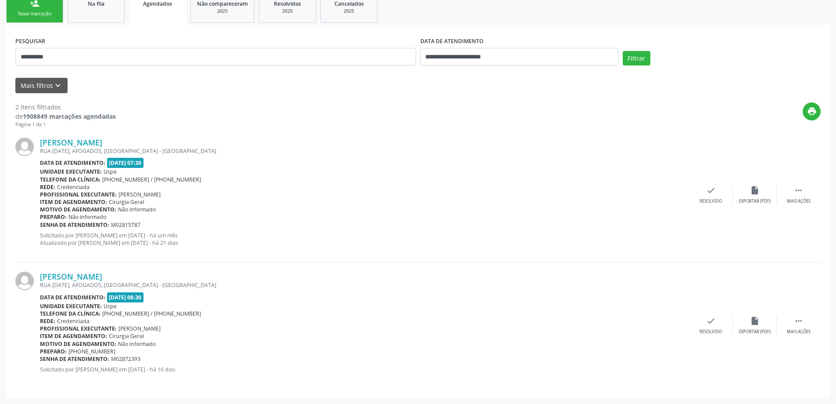
click at [658, 64] on div "Filtrar" at bounding box center [722, 61] width 202 height 21
click at [647, 63] on button "Filtrar" at bounding box center [637, 58] width 28 height 15
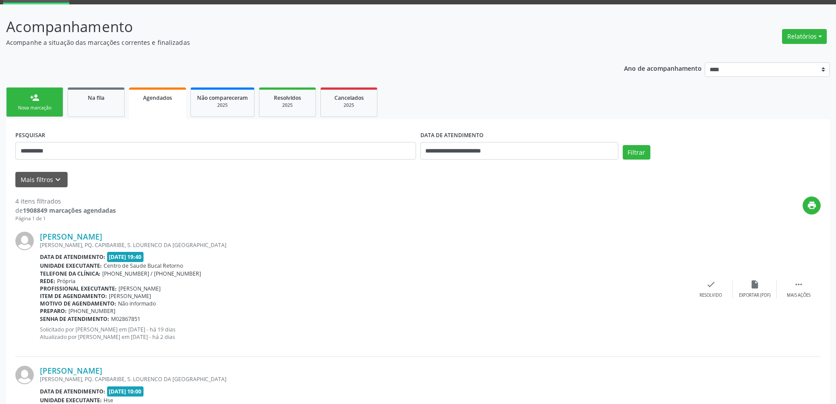
scroll to position [0, 0]
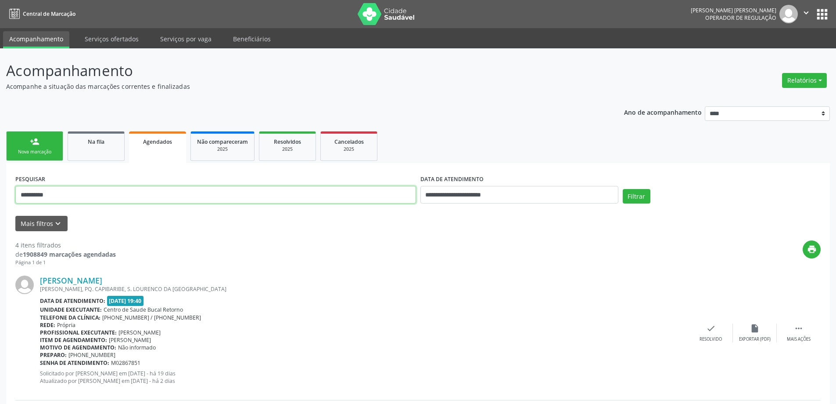
click at [168, 192] on input "**********" at bounding box center [215, 195] width 401 height 18
paste input "text"
type input "**********"
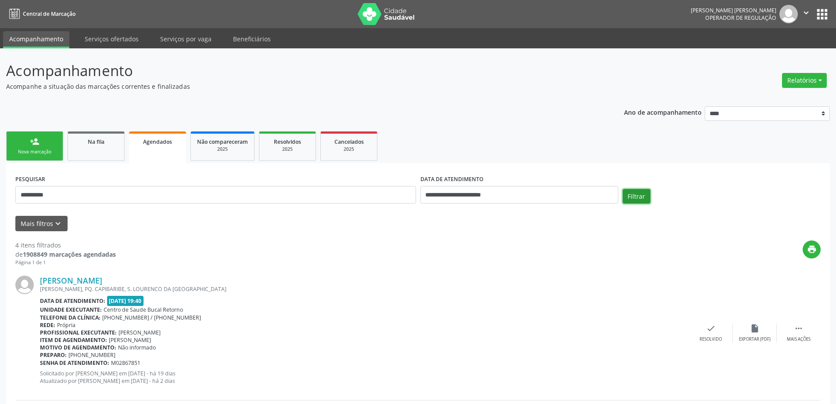
click at [642, 191] on button "Filtrar" at bounding box center [637, 196] width 28 height 15
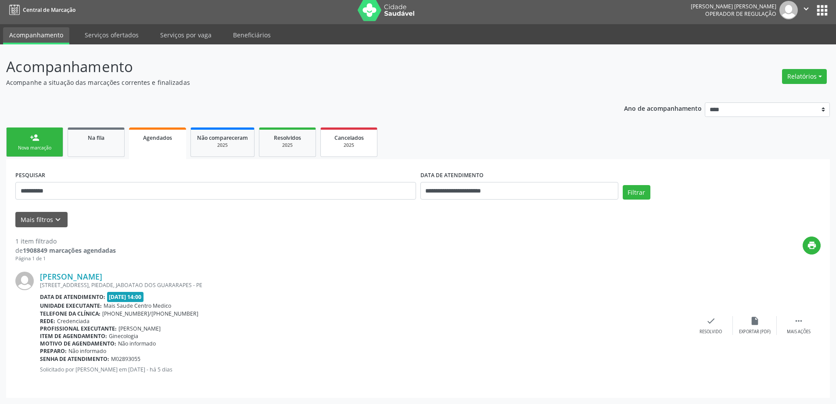
click at [336, 148] on div "2025" at bounding box center [349, 145] width 44 height 7
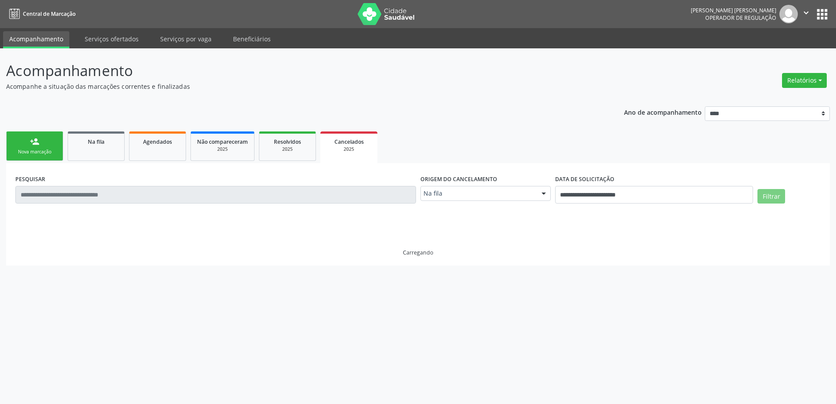
scroll to position [0, 0]
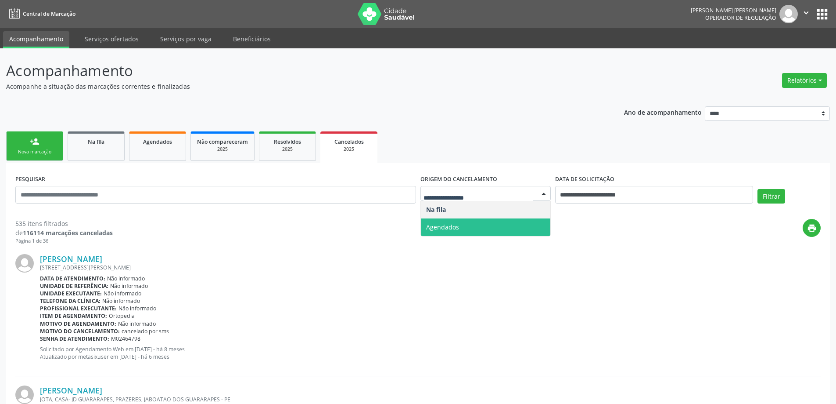
click at [447, 224] on span "Agendados" at bounding box center [442, 227] width 33 height 8
select select "*"
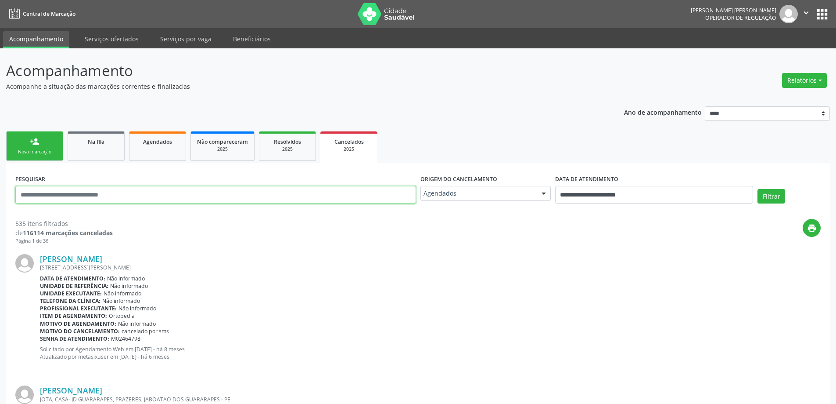
click at [280, 198] on input "text" at bounding box center [215, 195] width 401 height 18
paste input "**********"
type input "**********"
click at [603, 195] on input "**********" at bounding box center [654, 195] width 198 height 18
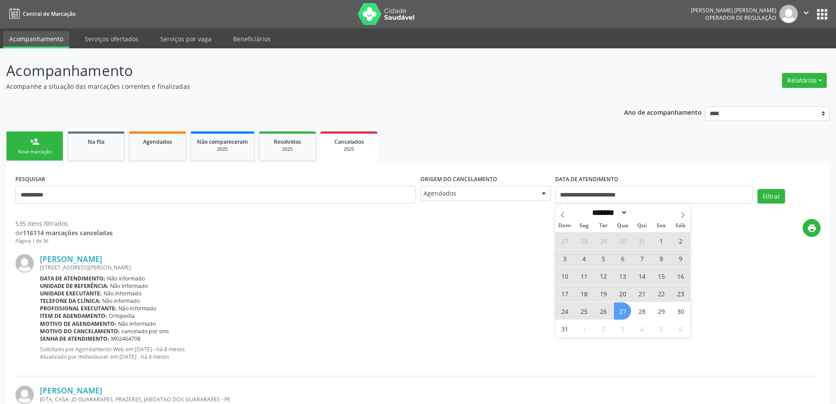
click at [655, 237] on span "1" at bounding box center [661, 240] width 17 height 17
type input "**********"
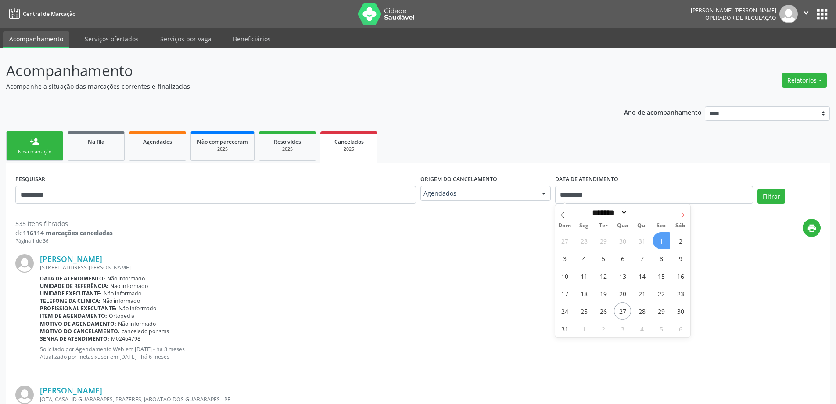
click at [689, 210] on span at bounding box center [683, 211] width 15 height 15
select select "*"
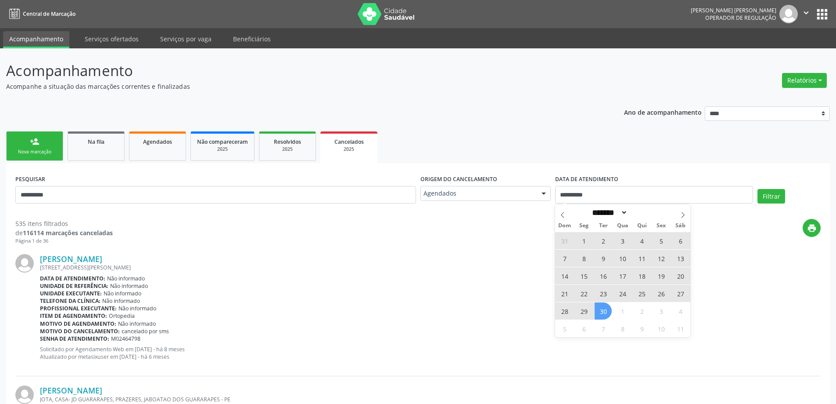
drag, startPoint x: 602, startPoint y: 310, endPoint x: 609, endPoint y: 305, distance: 8.5
click at [602, 310] on span "30" at bounding box center [603, 310] width 17 height 17
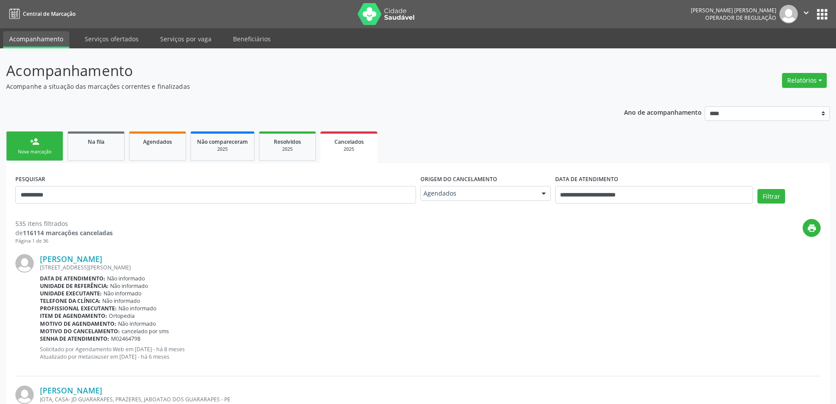
click at [755, 196] on div "**********" at bounding box center [654, 190] width 202 height 37
click at [756, 196] on div "**********" at bounding box center [418, 190] width 810 height 37
click at [757, 195] on div "Filtrar" at bounding box center [790, 199] width 68 height 21
click at [760, 195] on button "Filtrar" at bounding box center [772, 196] width 28 height 15
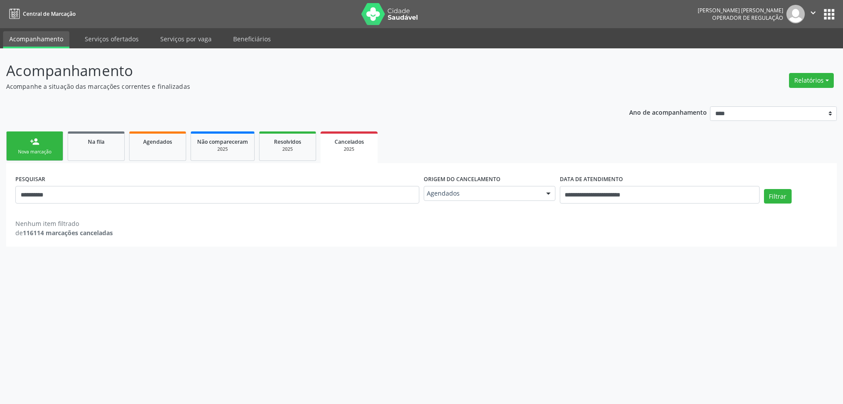
click at [235, 129] on div "**********" at bounding box center [421, 173] width 831 height 147
click at [297, 141] on span "Resolvidos" at bounding box center [287, 141] width 27 height 7
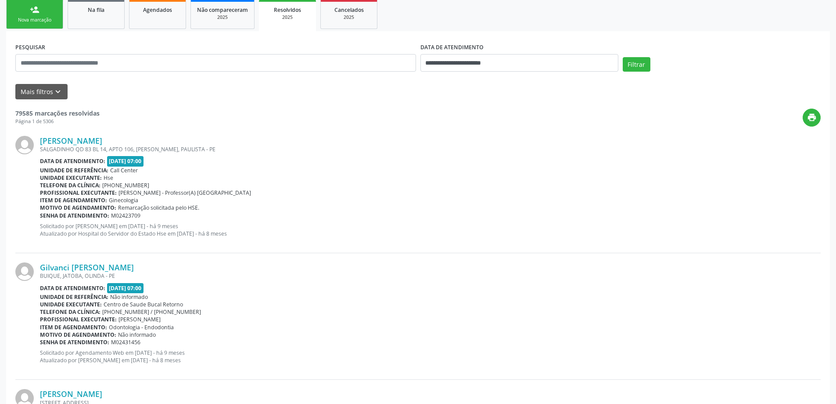
scroll to position [44, 0]
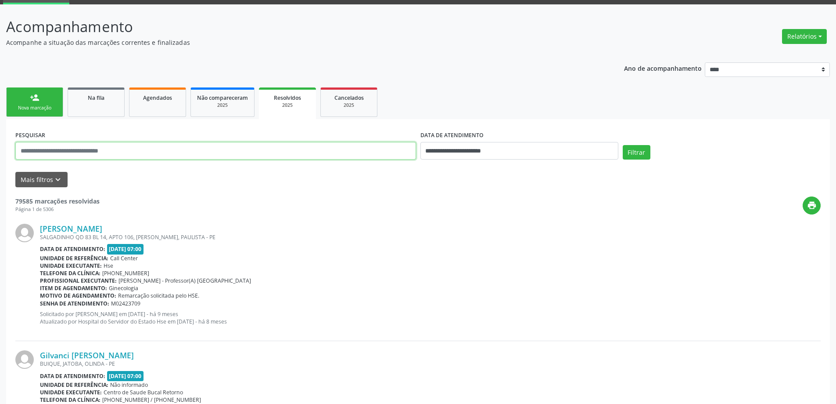
click at [156, 148] on input "text" at bounding box center [215, 151] width 401 height 18
paste input "**********"
type input "**********"
click at [481, 166] on div "**********" at bounding box center [519, 146] width 202 height 37
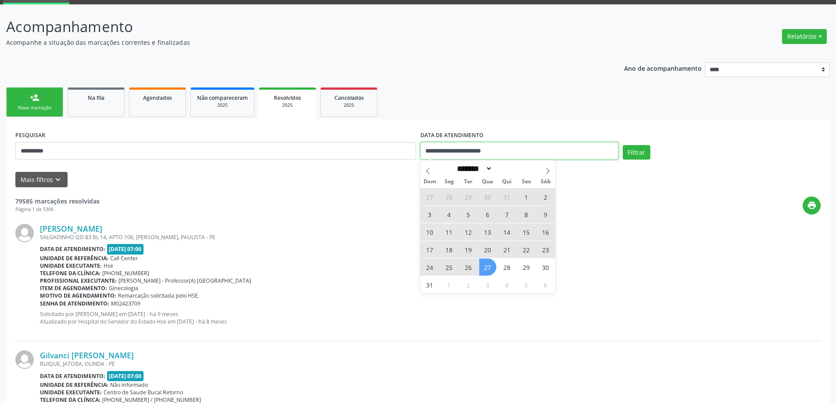
click at [487, 150] on input "**********" at bounding box center [520, 151] width 198 height 18
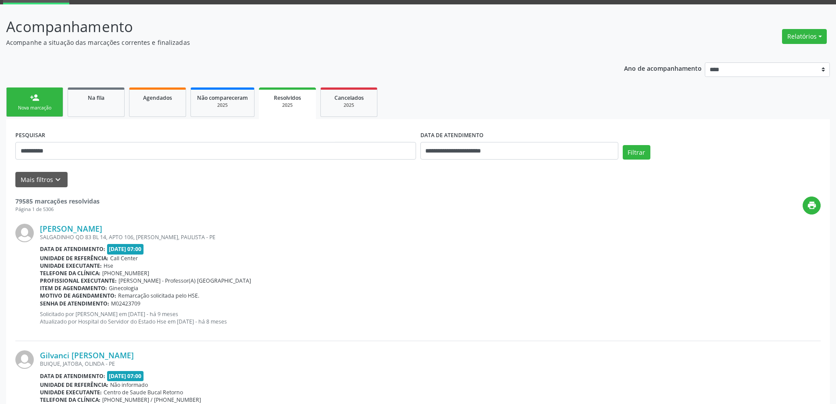
click at [613, 275] on div "Telefone da clínica: (81) 31834500" at bounding box center [430, 272] width 781 height 7
click at [153, 93] on div "Agendados" at bounding box center [158, 97] width 44 height 9
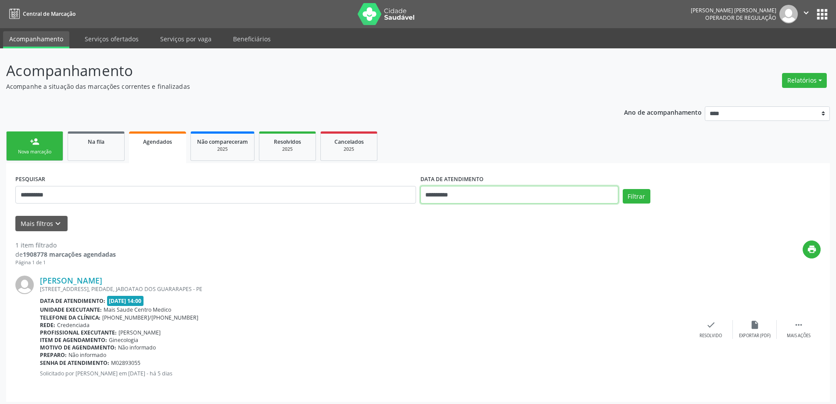
click at [521, 200] on input "**********" at bounding box center [520, 195] width 198 height 18
click at [325, 267] on div "Veronica Gama Pinheiro RUA CACERES, BLOCO 15 - APTO 03, PIEDADE, JABOATAO DOS G…" at bounding box center [418, 329] width 806 height 126
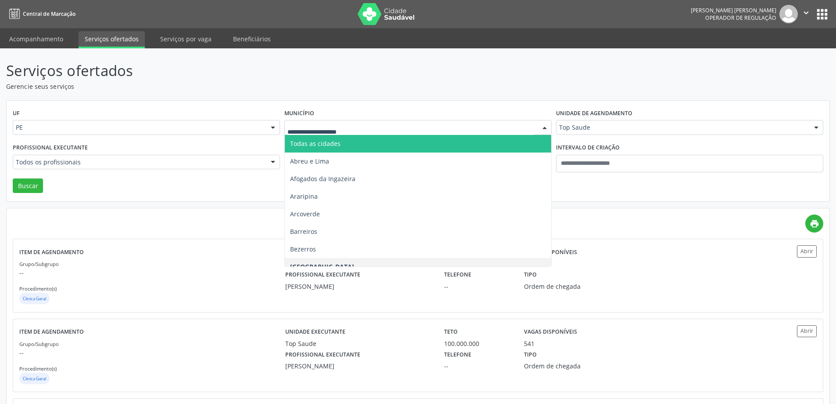
click at [227, 175] on div "Profissional executante Todos os profissionais Todos os profissionais [PERSON_N…" at bounding box center [147, 159] width 272 height 37
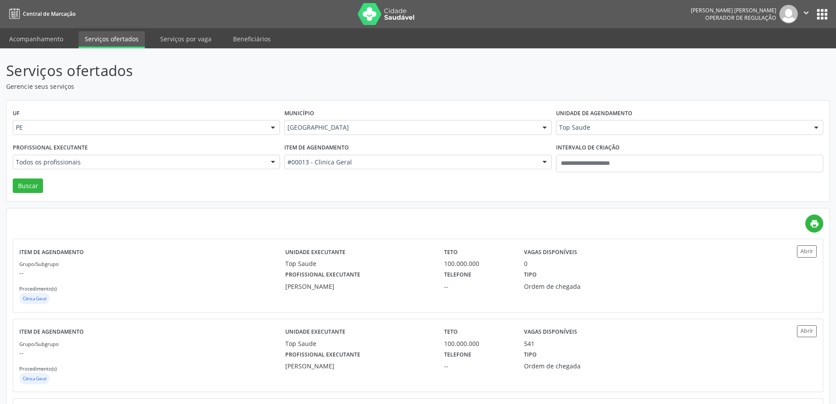
click at [349, 171] on div "Item de agendamento #00013 - Clinica Geral Todos os itens #0000 - Alergologia #…" at bounding box center [418, 159] width 272 height 37
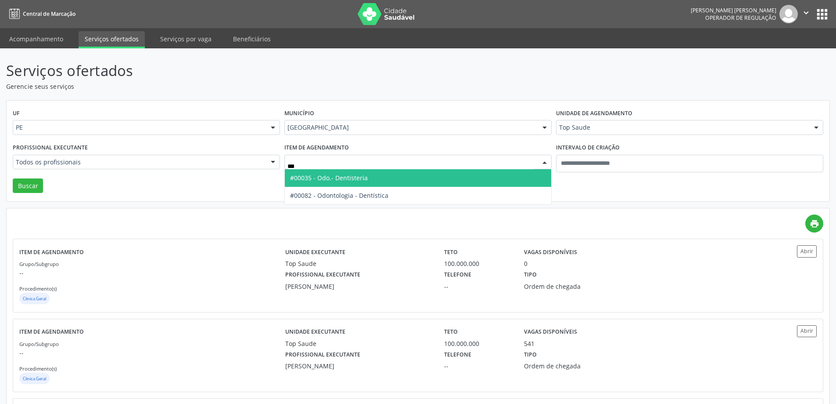
type input "****"
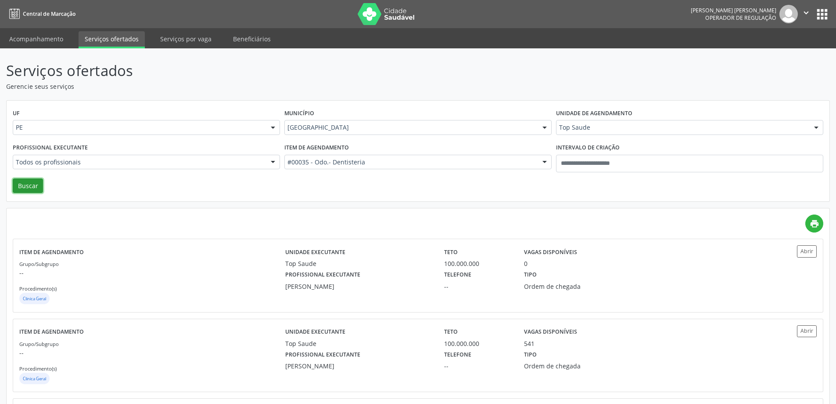
click at [39, 186] on button "Buscar" at bounding box center [28, 185] width 30 height 15
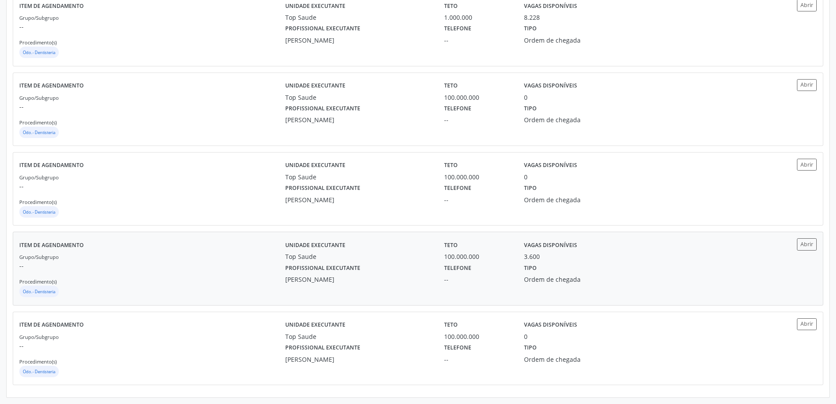
scroll to position [158, 0]
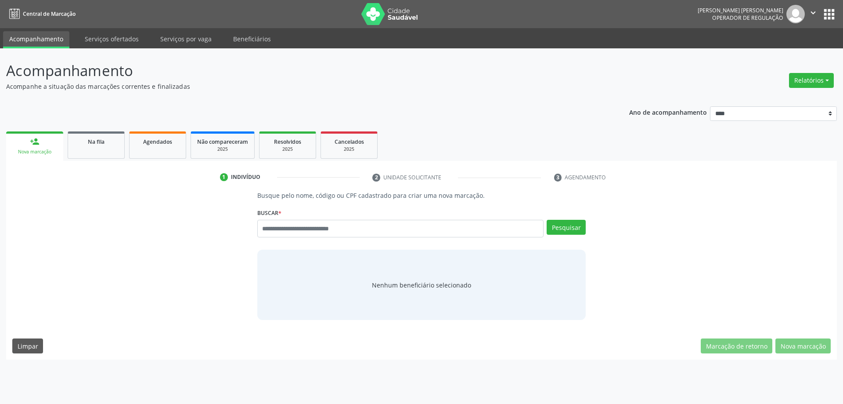
click at [335, 252] on div "Nenhum beneficiário selecionado" at bounding box center [421, 284] width 329 height 70
click at [341, 232] on input "text" at bounding box center [400, 229] width 287 height 18
type input "******"
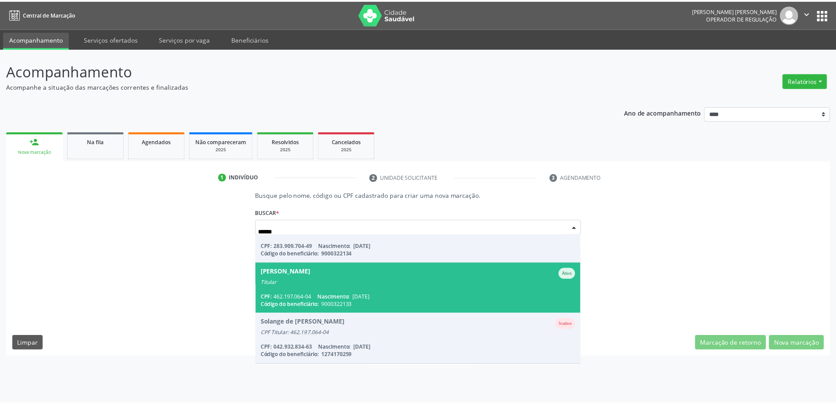
scroll to position [225, 0]
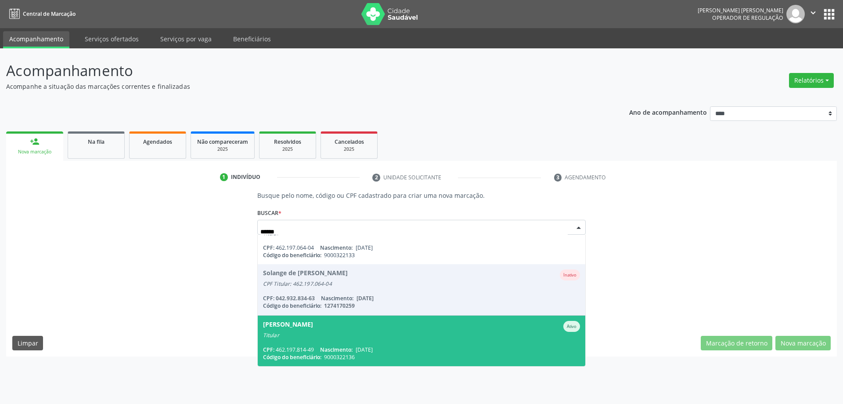
click at [313, 330] on div "[PERSON_NAME]" at bounding box center [288, 326] width 50 height 11
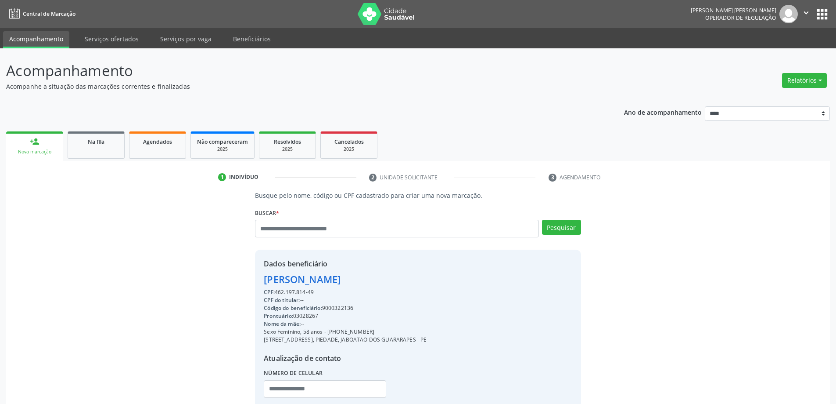
scroll to position [60, 0]
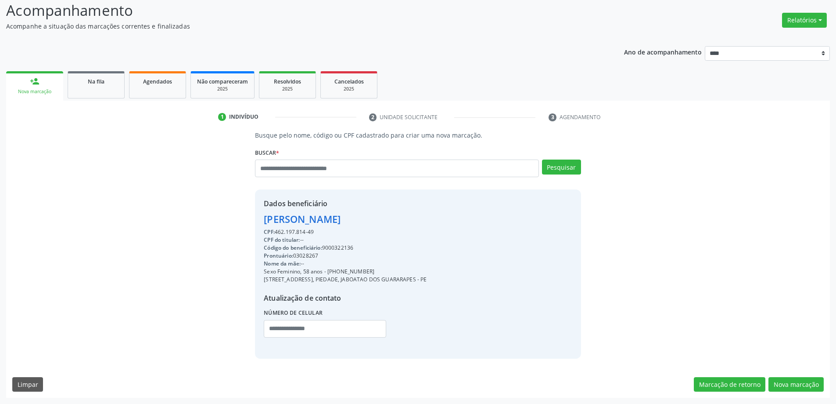
click at [354, 252] on div "Prontuário: 03028267" at bounding box center [345, 256] width 163 height 8
click at [348, 247] on div "Código do beneficiário: 9000322136" at bounding box center [345, 248] width 163 height 8
copy div "9000322136"
